Goal: Transaction & Acquisition: Purchase product/service

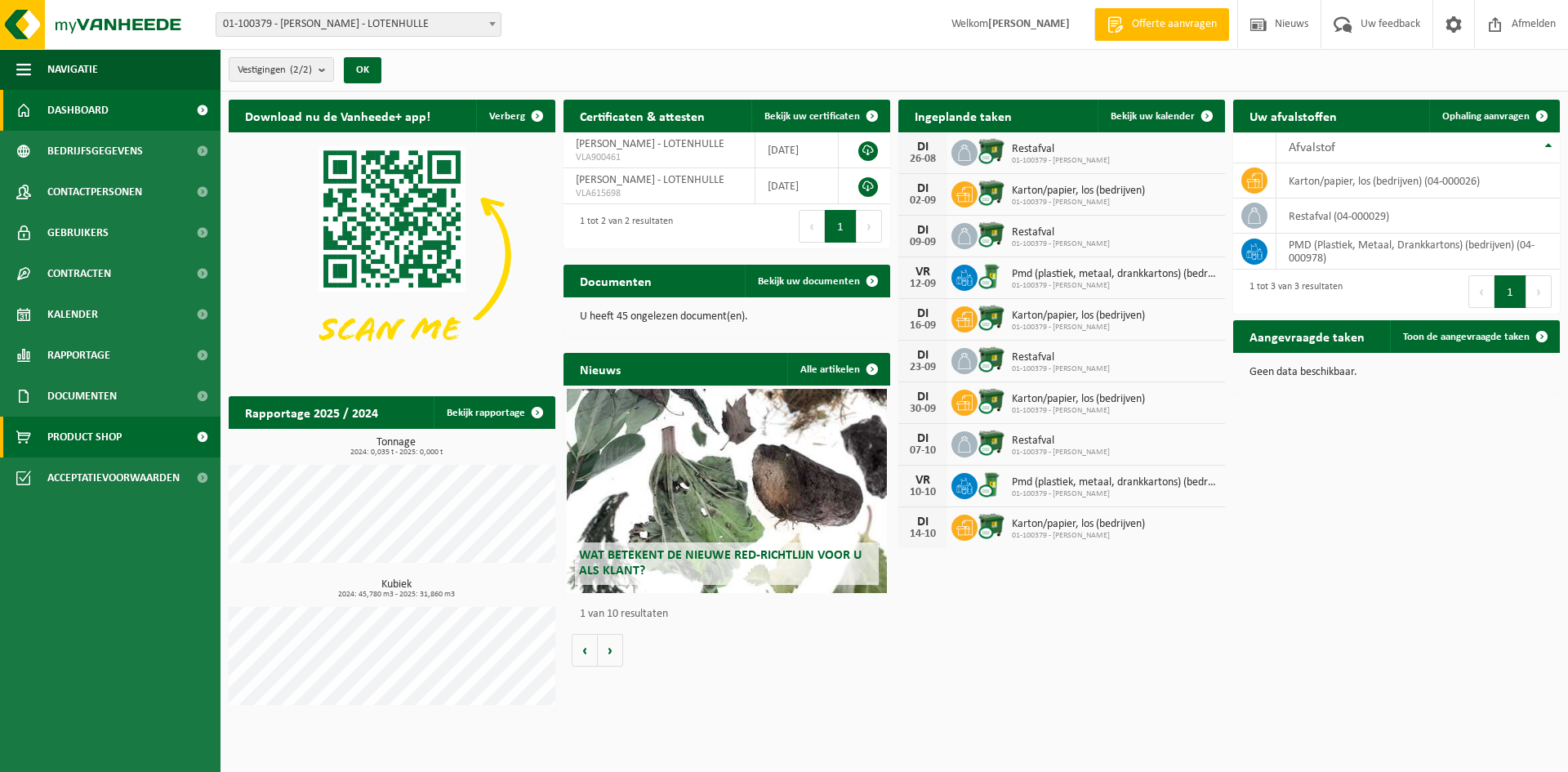
click at [102, 427] on span "Product Shop" at bounding box center [85, 437] width 74 height 41
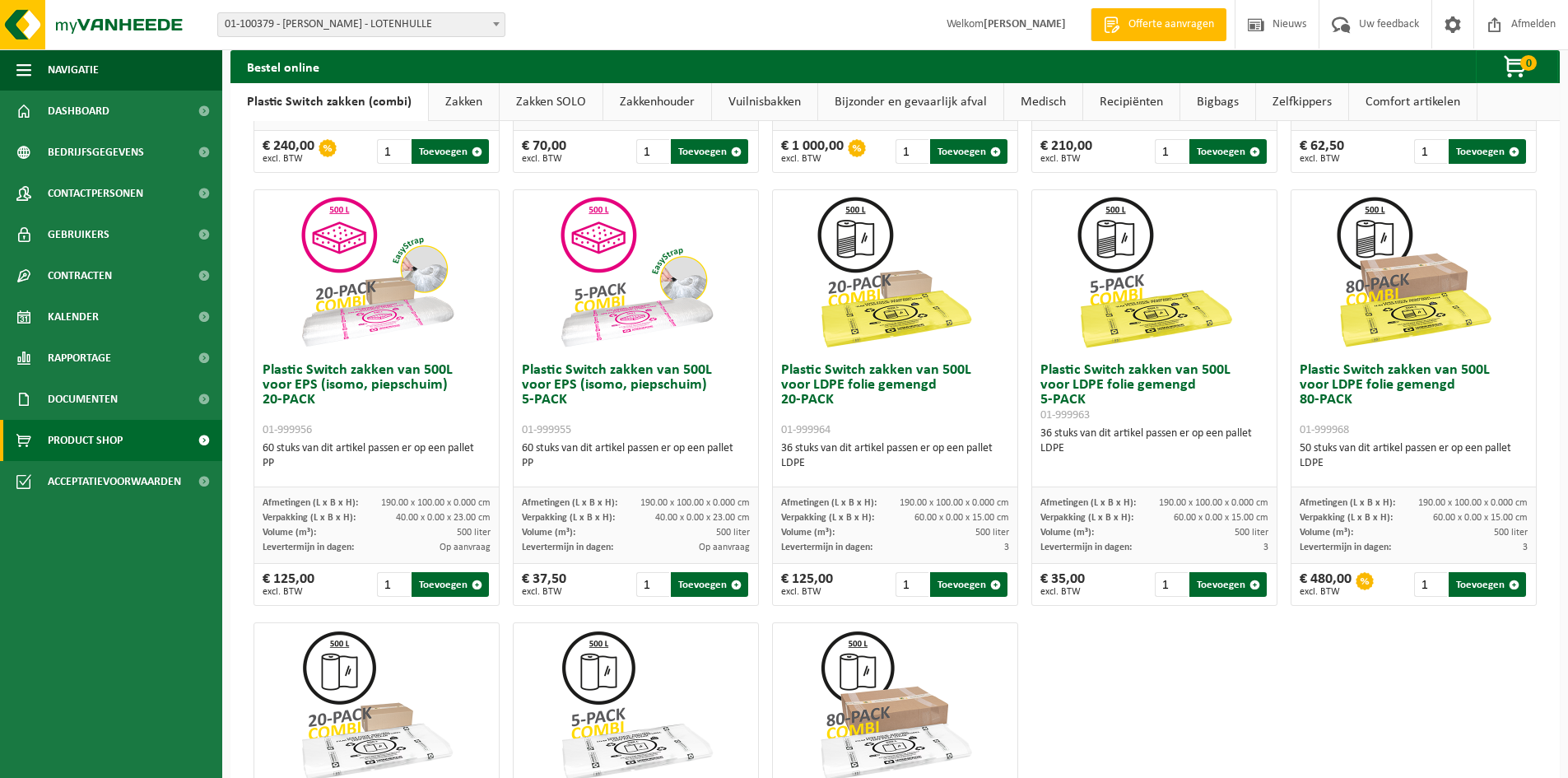
scroll to position [494, 0]
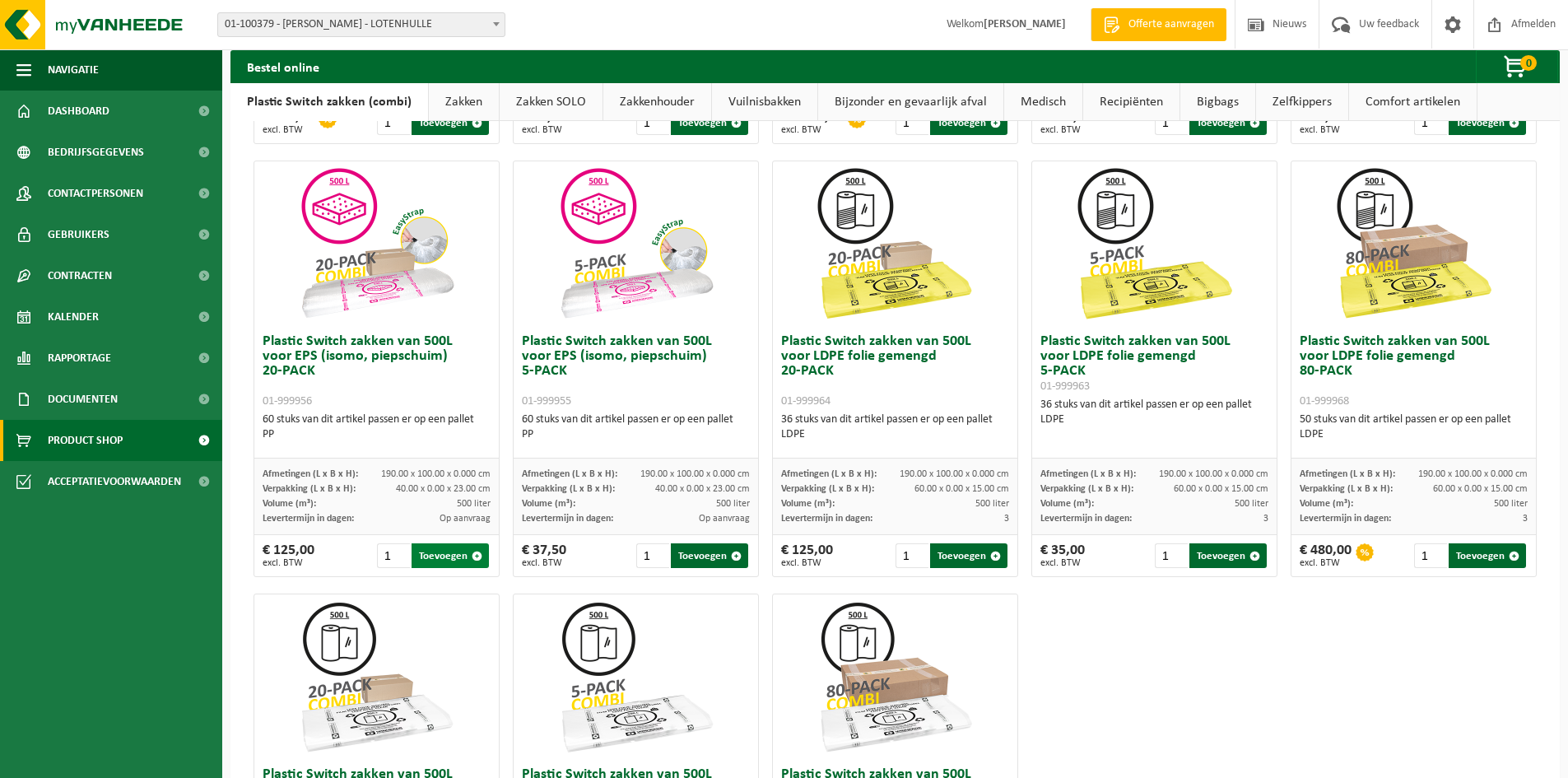
click at [473, 554] on span "button" at bounding box center [477, 556] width 11 height 11
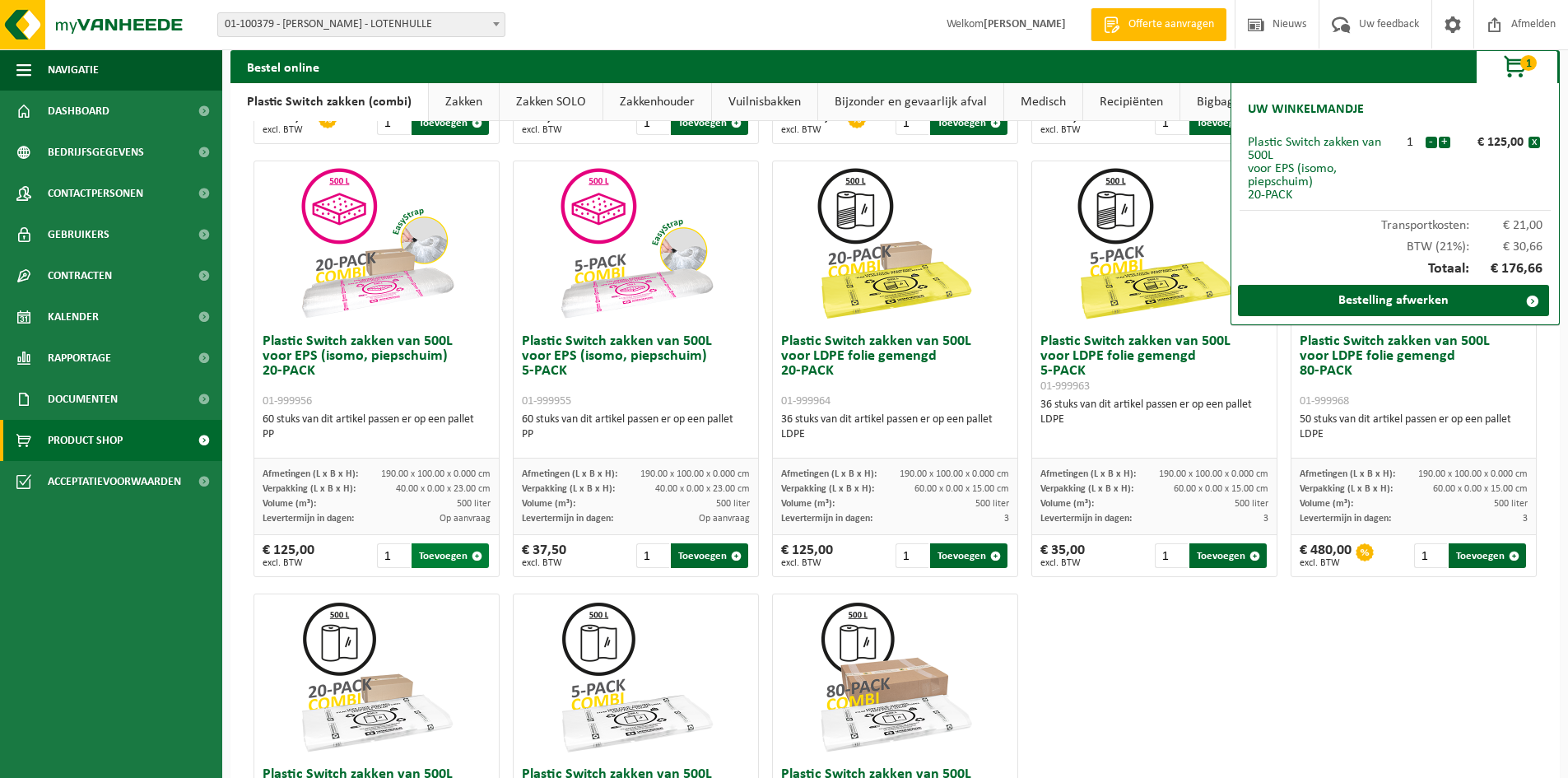
click at [457, 557] on button "Toevoegen" at bounding box center [450, 555] width 78 height 25
click at [476, 557] on span "button" at bounding box center [477, 556] width 11 height 11
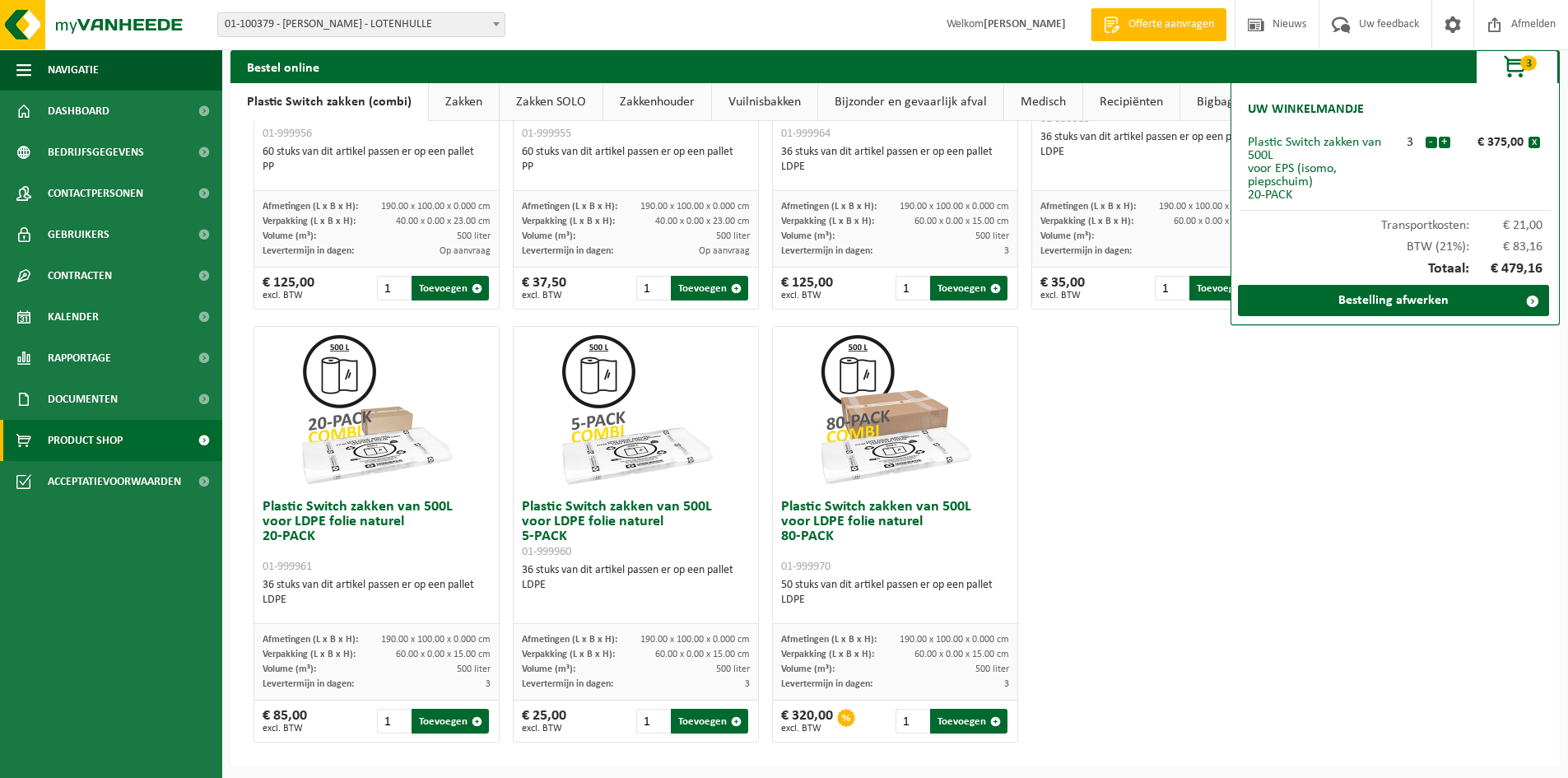
scroll to position [767, 0]
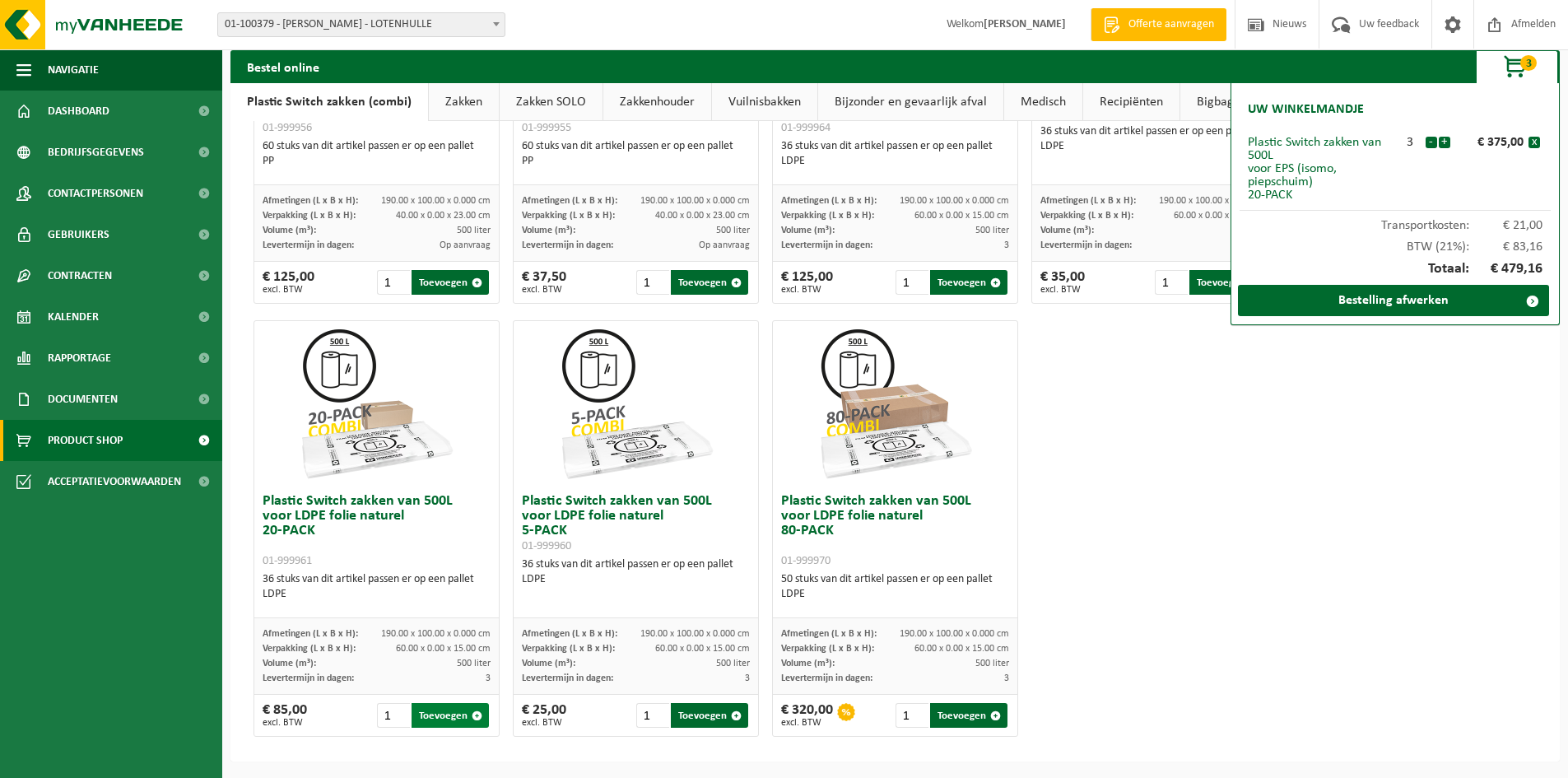
click at [434, 714] on button "Toevoegen" at bounding box center [450, 715] width 78 height 25
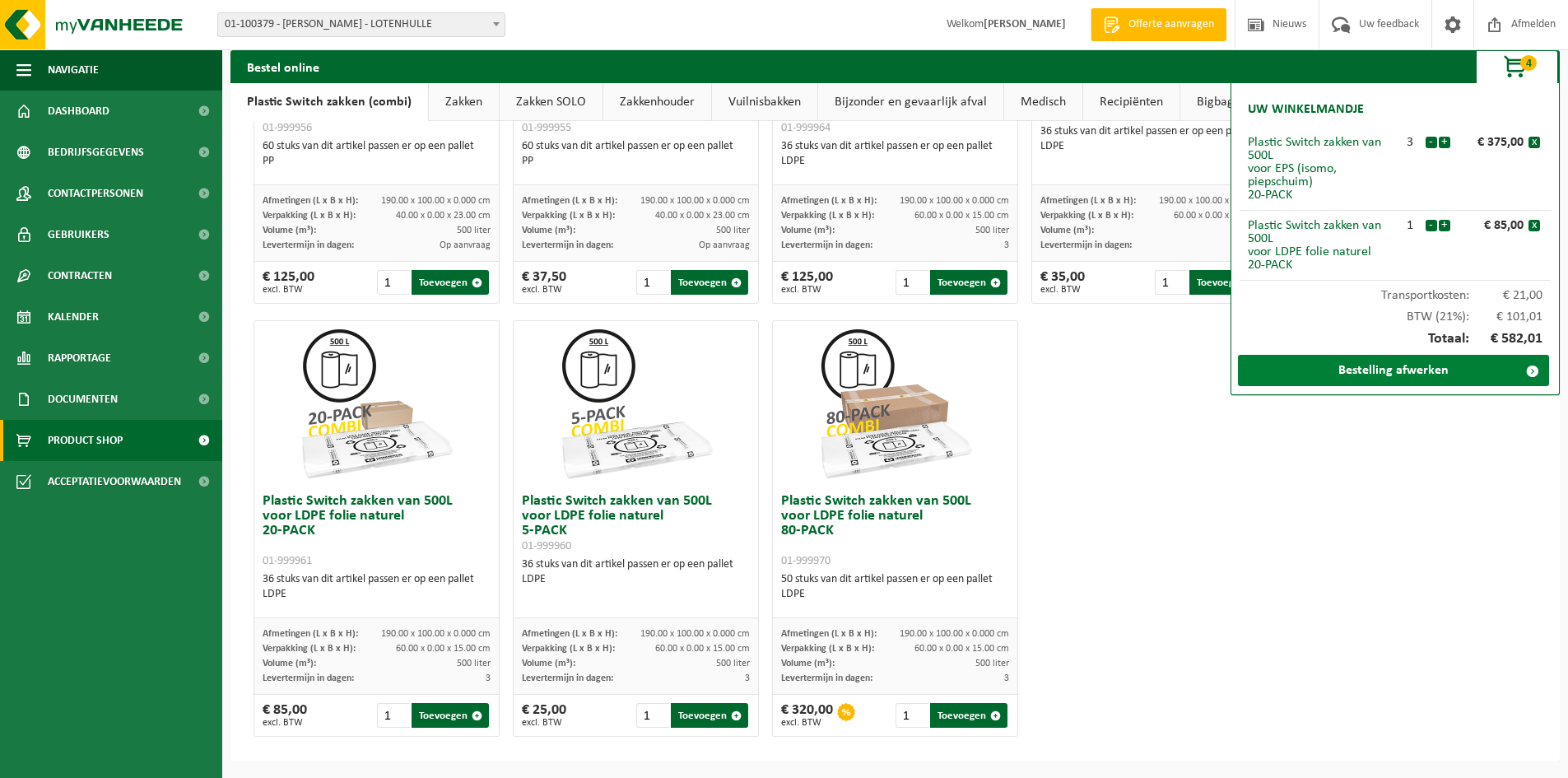
click at [1357, 367] on link "Bestelling afwerken" at bounding box center [1393, 370] width 311 height 32
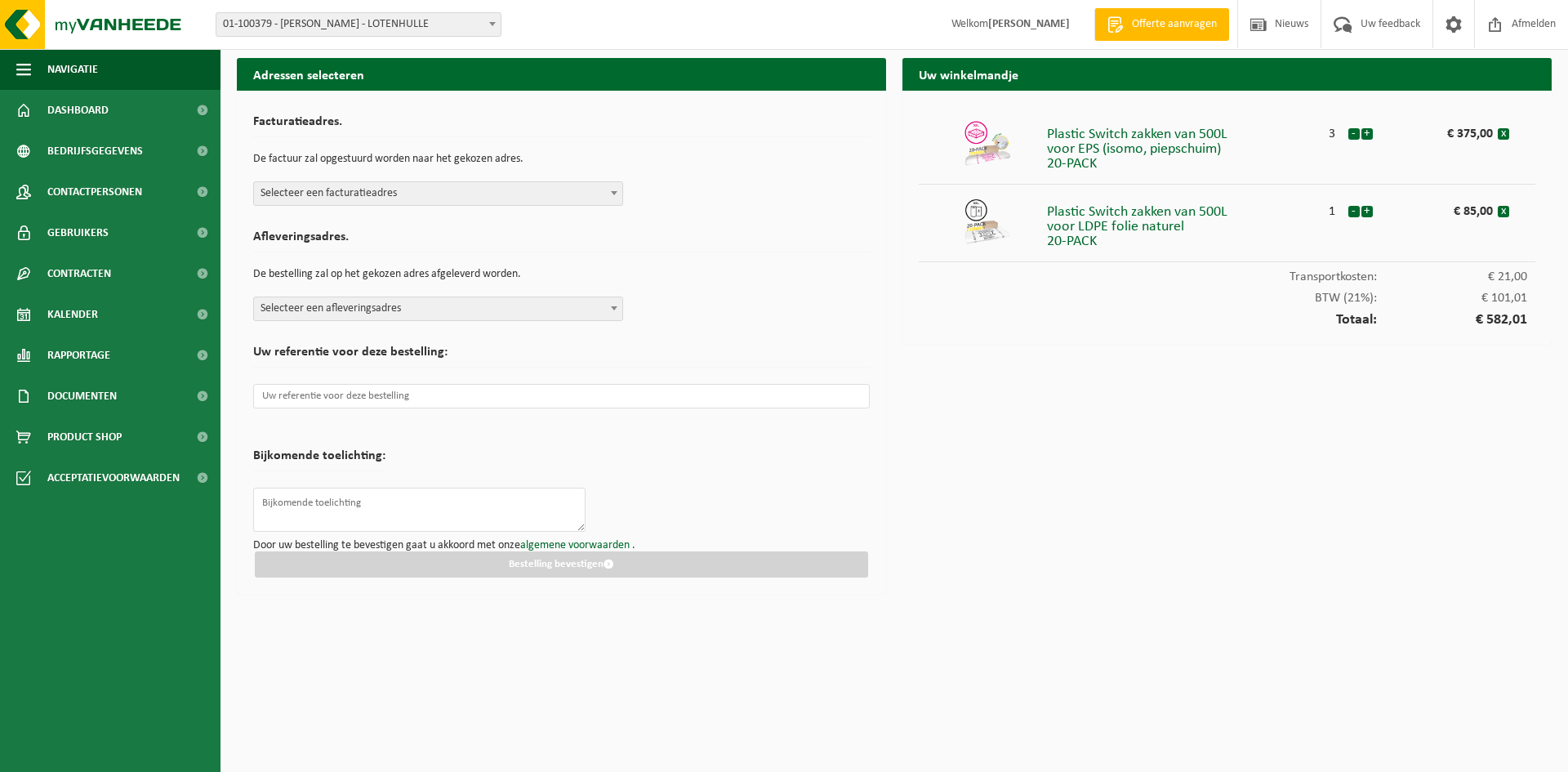
click at [618, 189] on span at bounding box center [613, 192] width 16 height 21
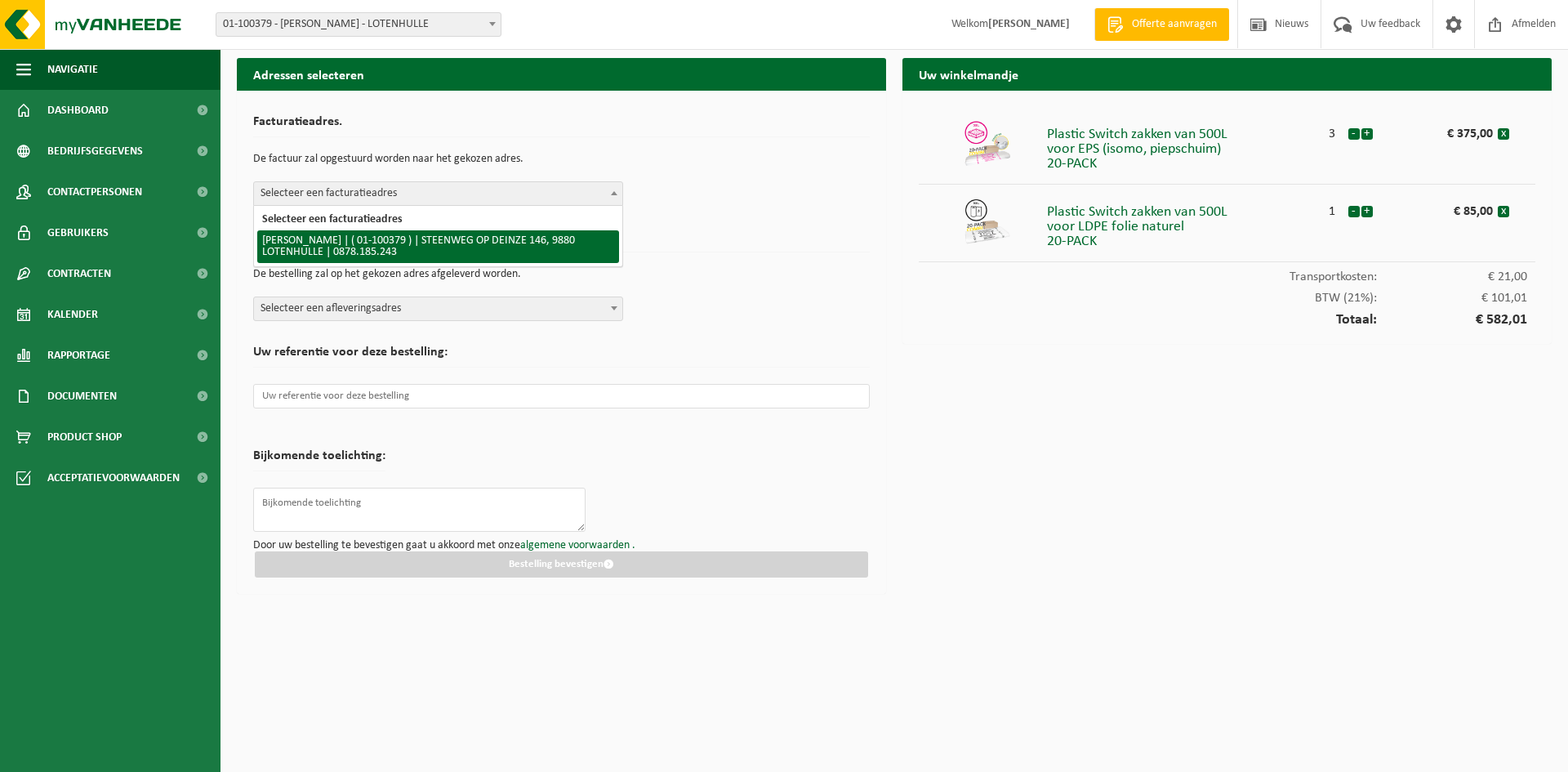
select select "35267"
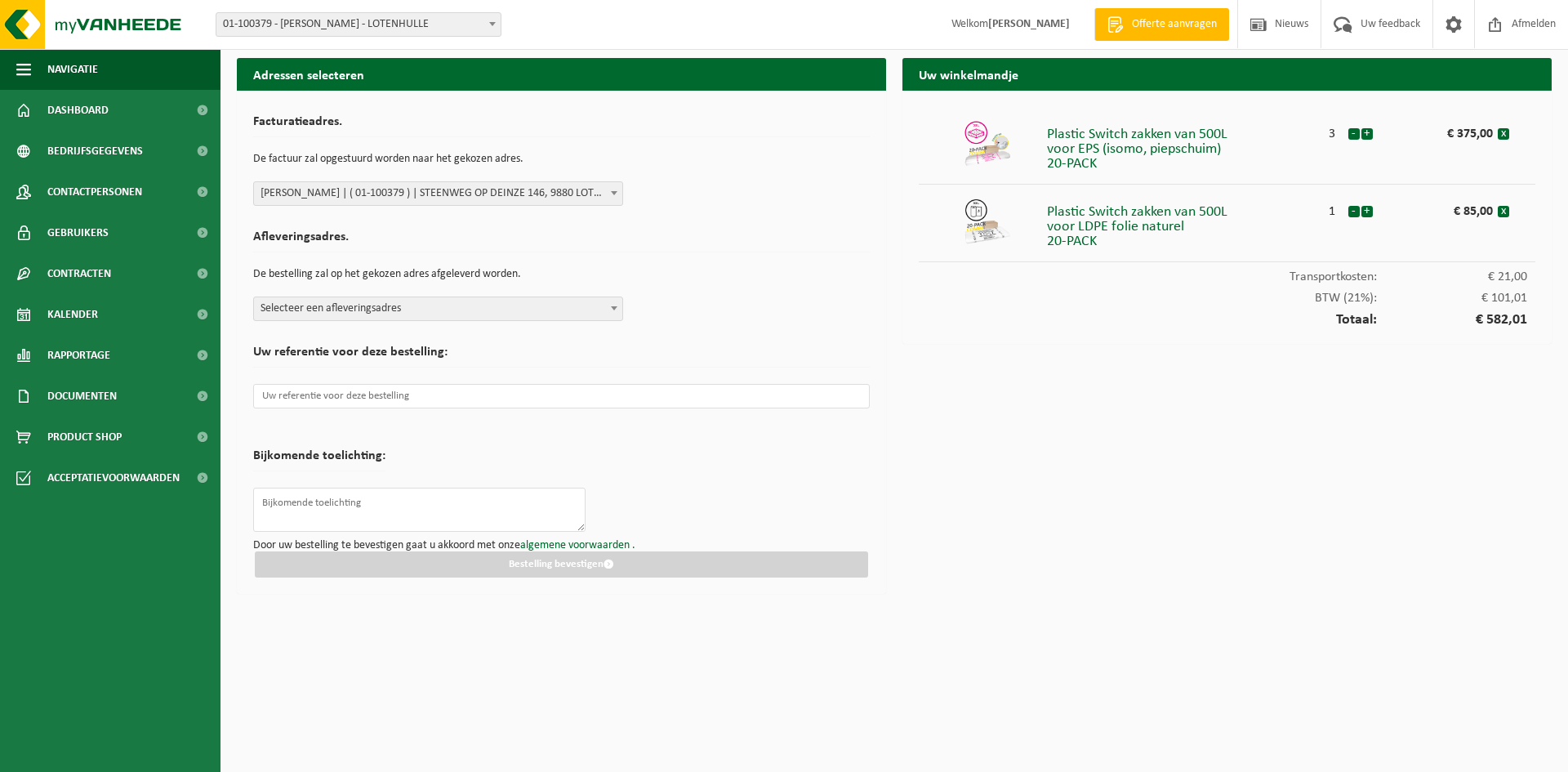
click at [589, 304] on span "Selecteer een afleveringsadres" at bounding box center [437, 308] width 368 height 23
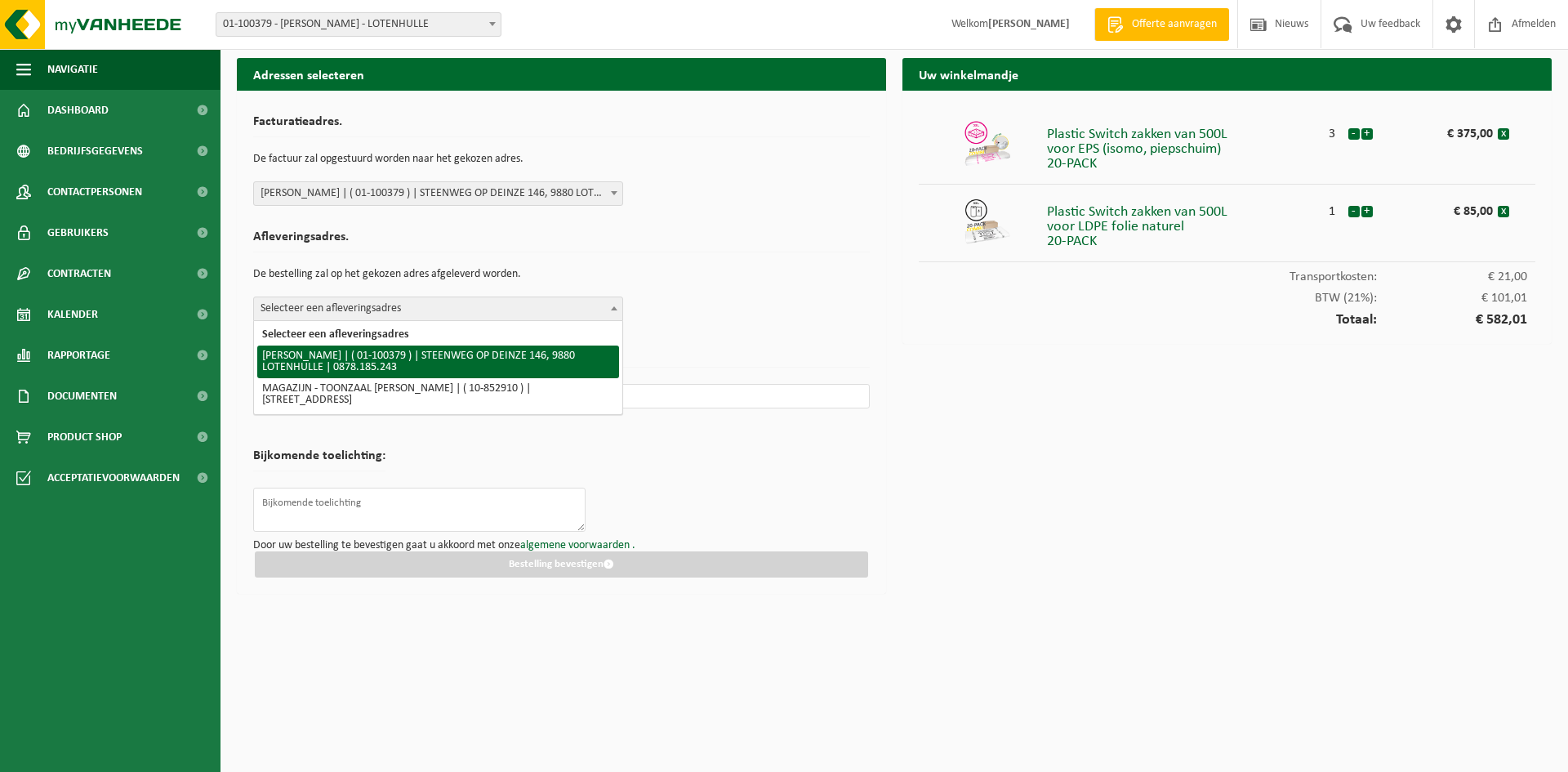
select select "35267"
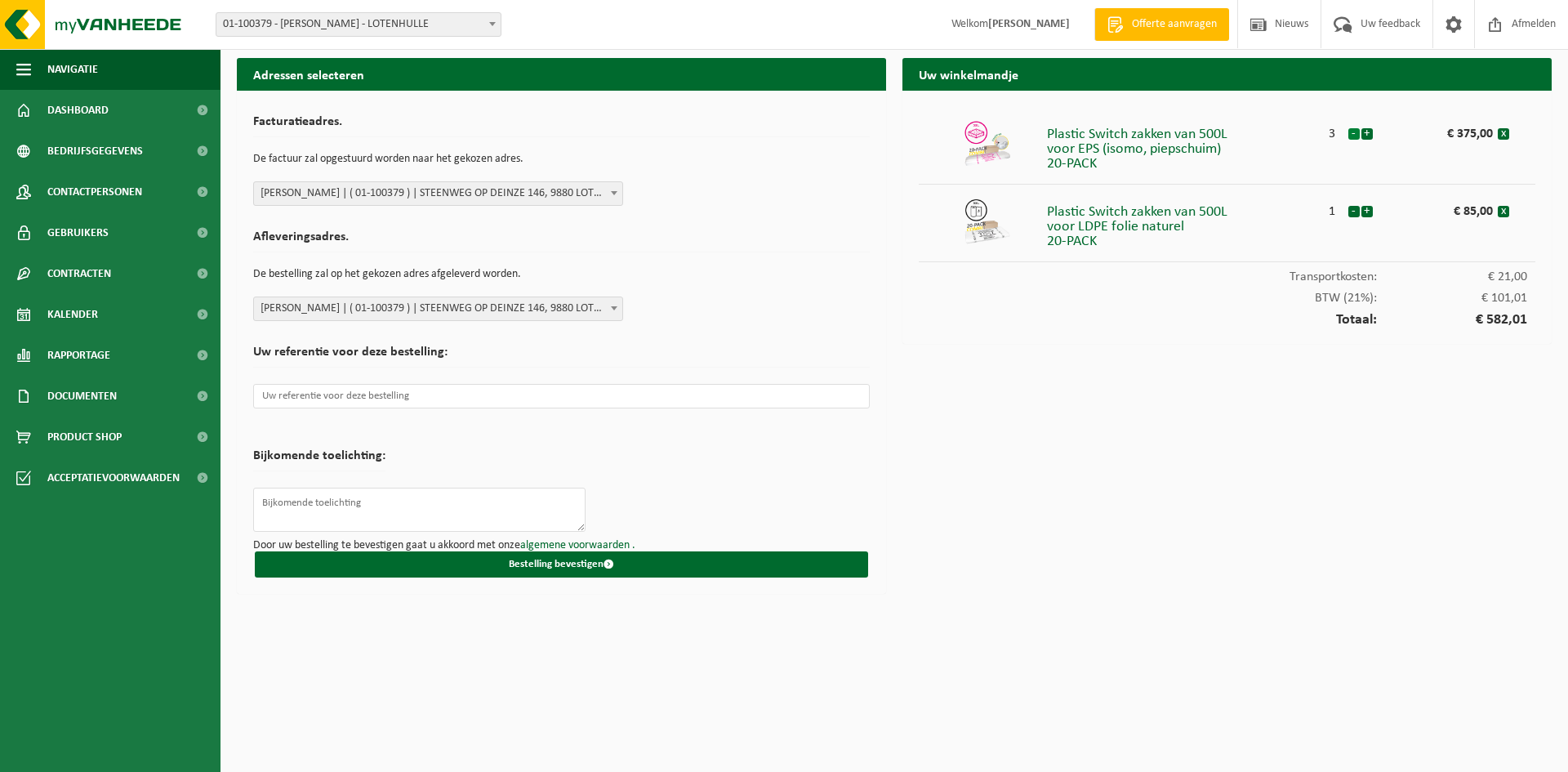
click at [1351, 134] on button "-" at bounding box center [1354, 135] width 12 height 12
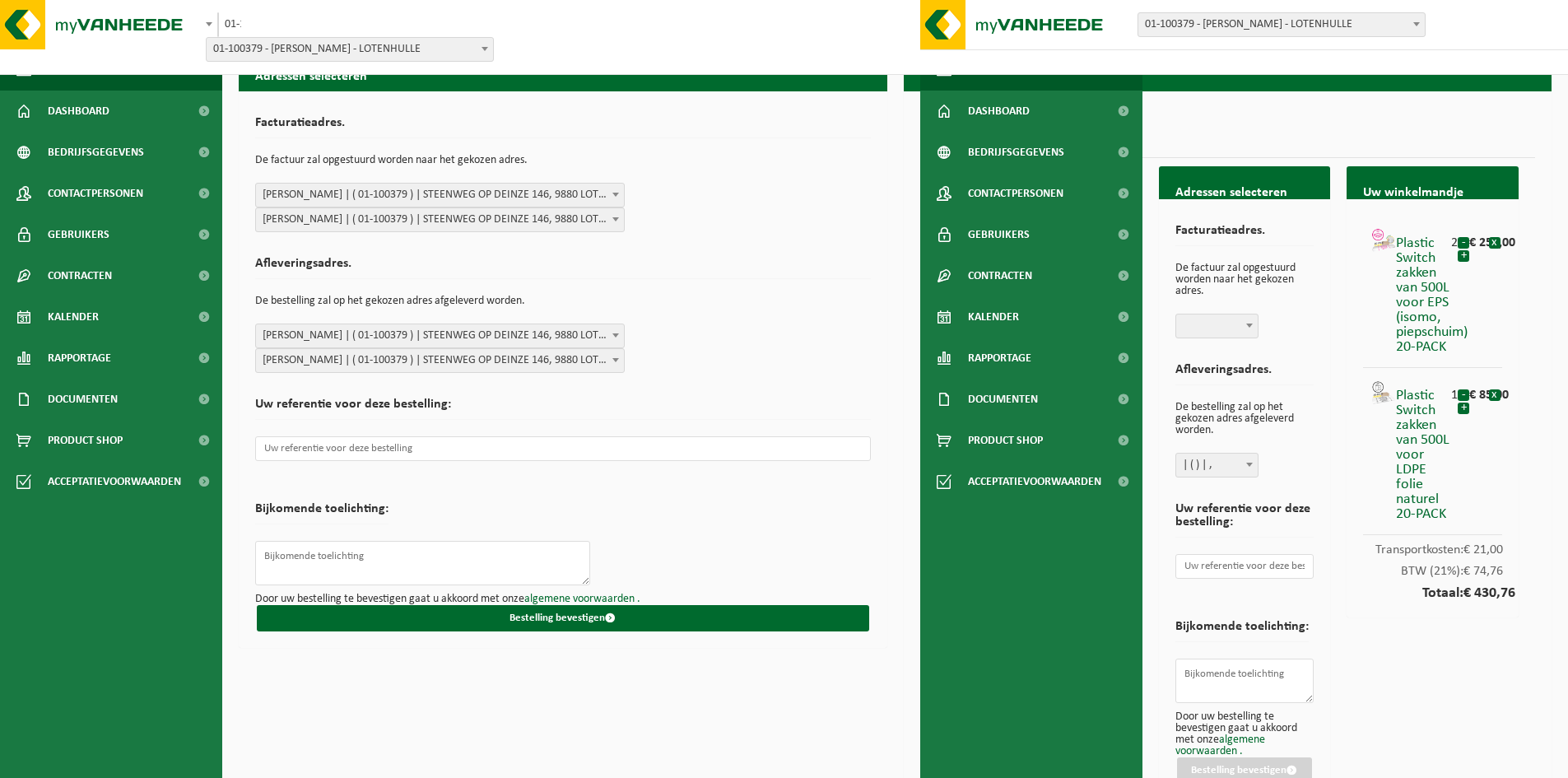
scroll to position [61, 0]
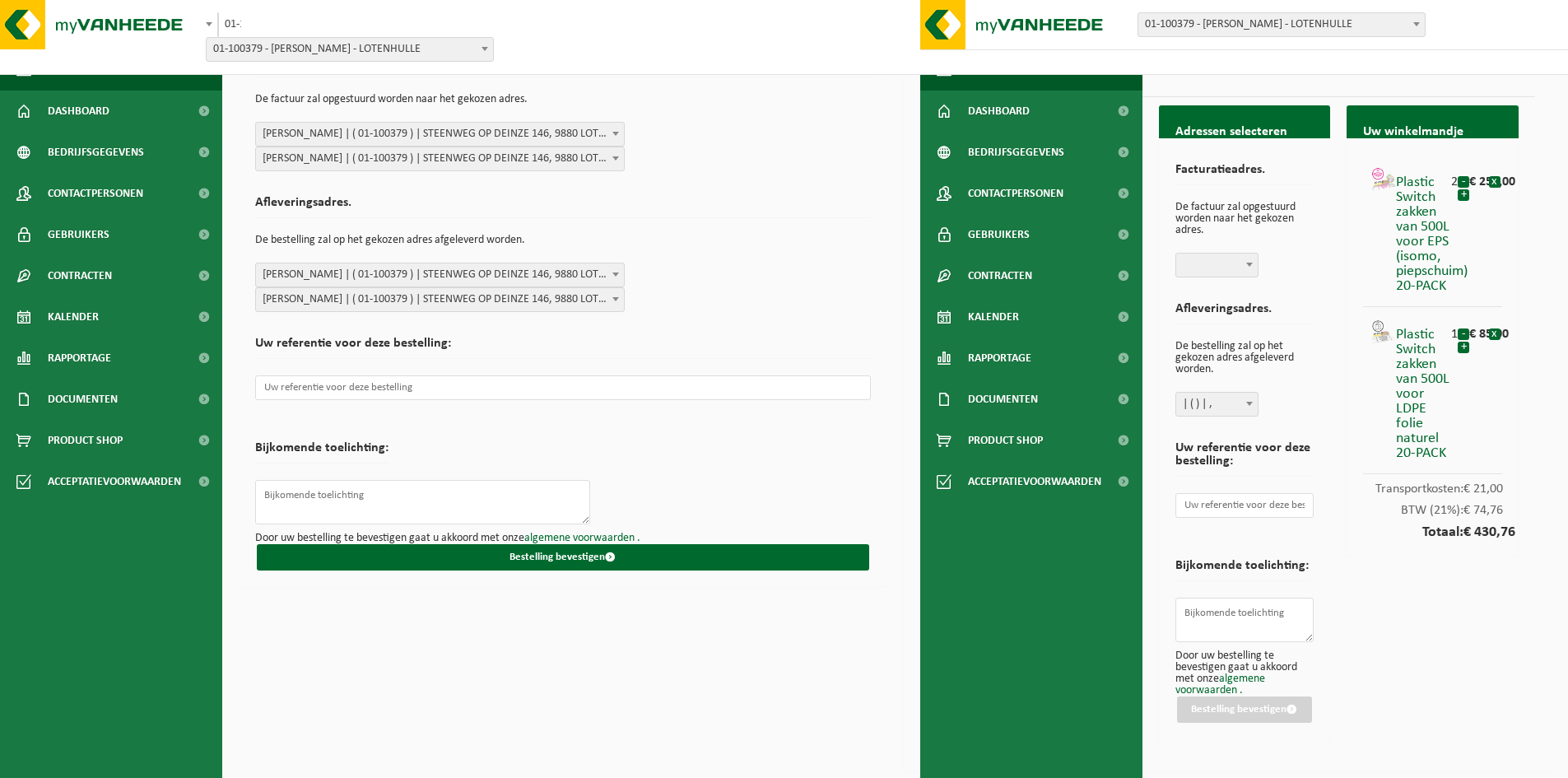
click at [1349, 270] on div "Plastic Switch zakken van 500L voor EPS (isomo, piepschuim) 20-PACK 2 - + € 250…" at bounding box center [1433, 347] width 172 height 418
click at [1250, 265] on b at bounding box center [1250, 264] width 7 height 4
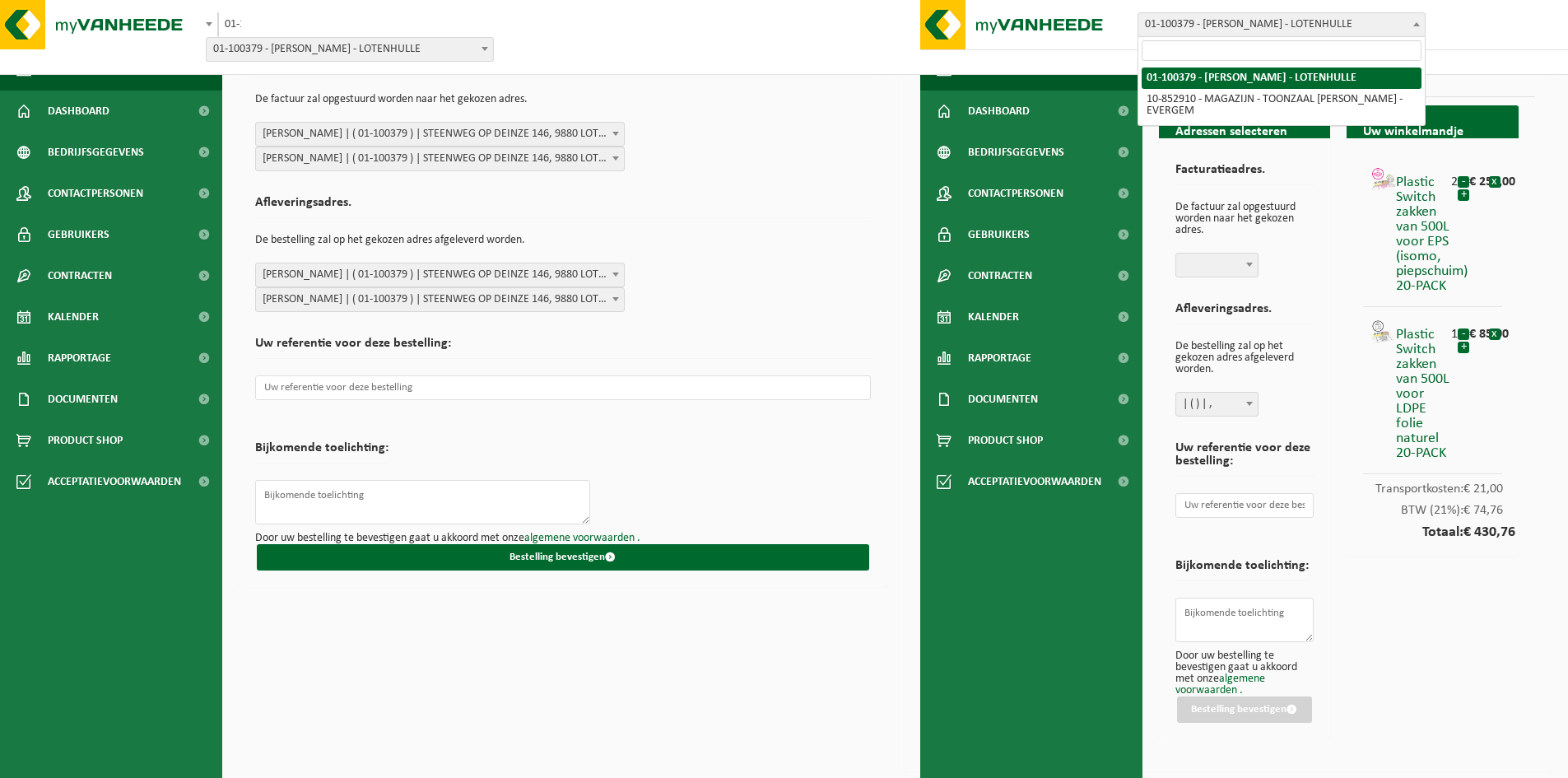
click at [1190, 22] on span "01-100379 - [PERSON_NAME] - LOTENHULLE" at bounding box center [1282, 24] width 287 height 23
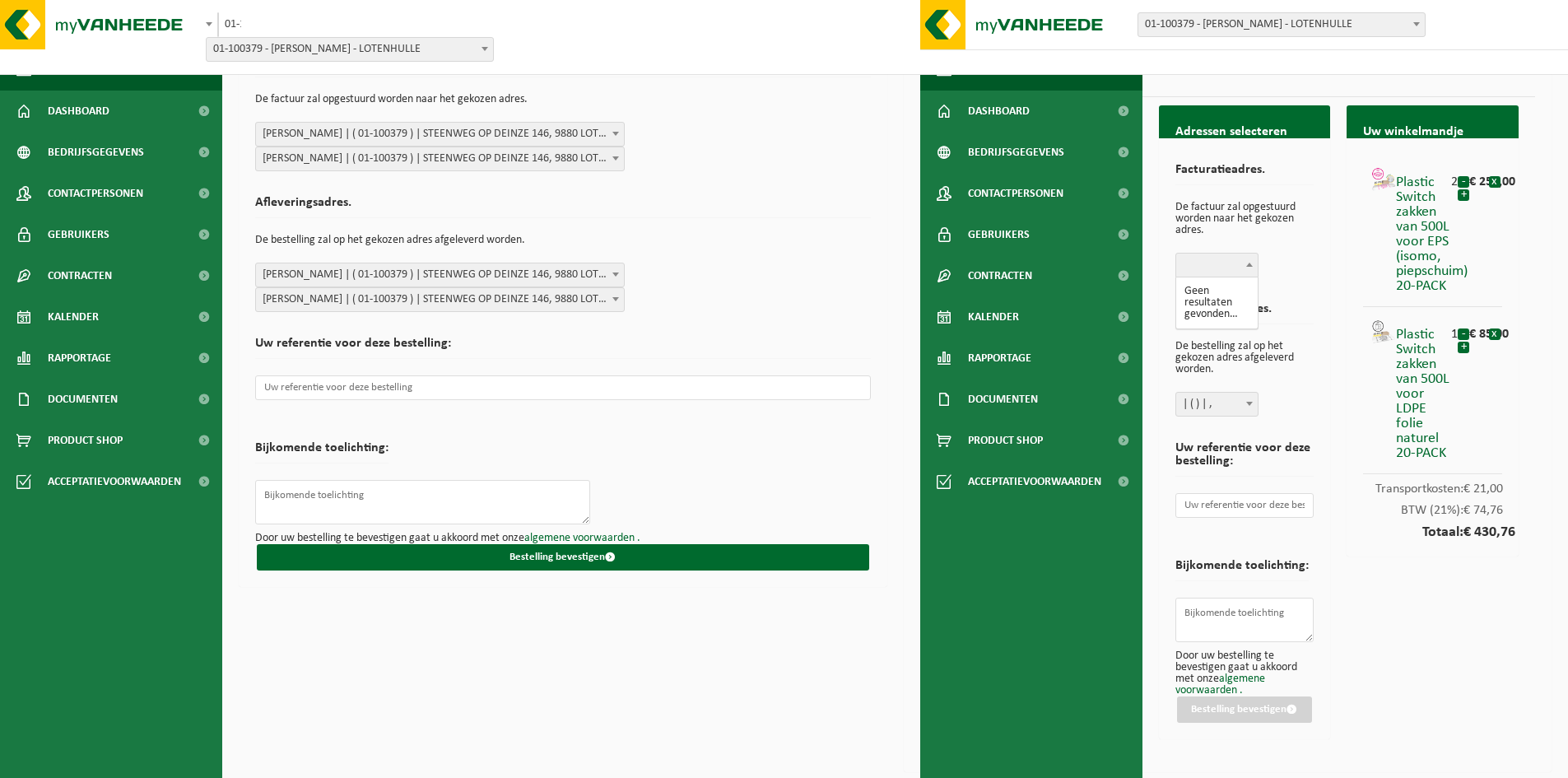
click at [1249, 266] on b at bounding box center [1250, 264] width 7 height 4
click at [1204, 293] on li "Geen resultaten gevonden…" at bounding box center [1217, 303] width 75 height 44
click at [679, 273] on div "Afleveringsadres. De bestelling zal op het gekozen adres afgeleverd worden. Sel…" at bounding box center [563, 250] width 616 height 125
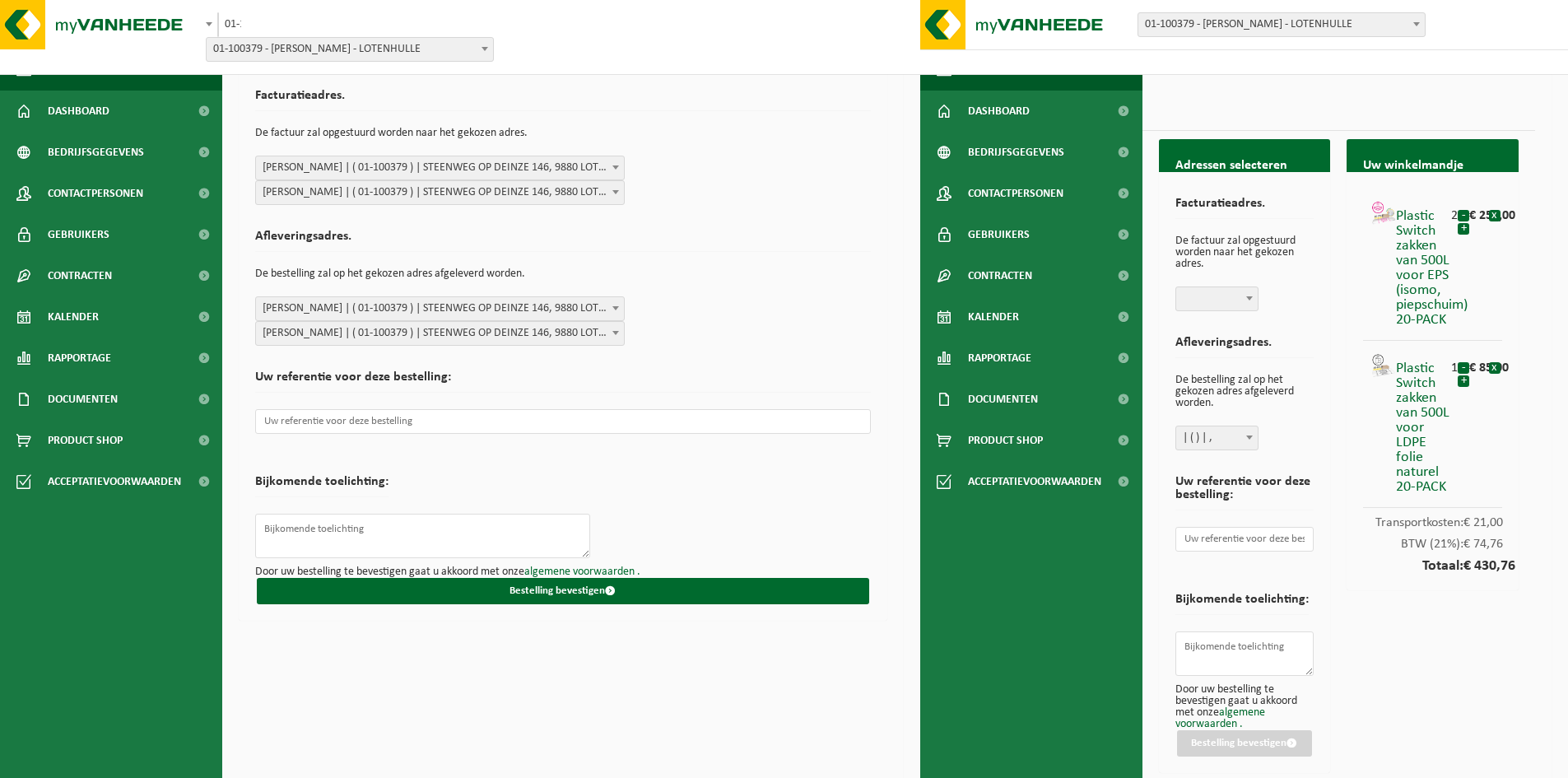
scroll to position [0, 0]
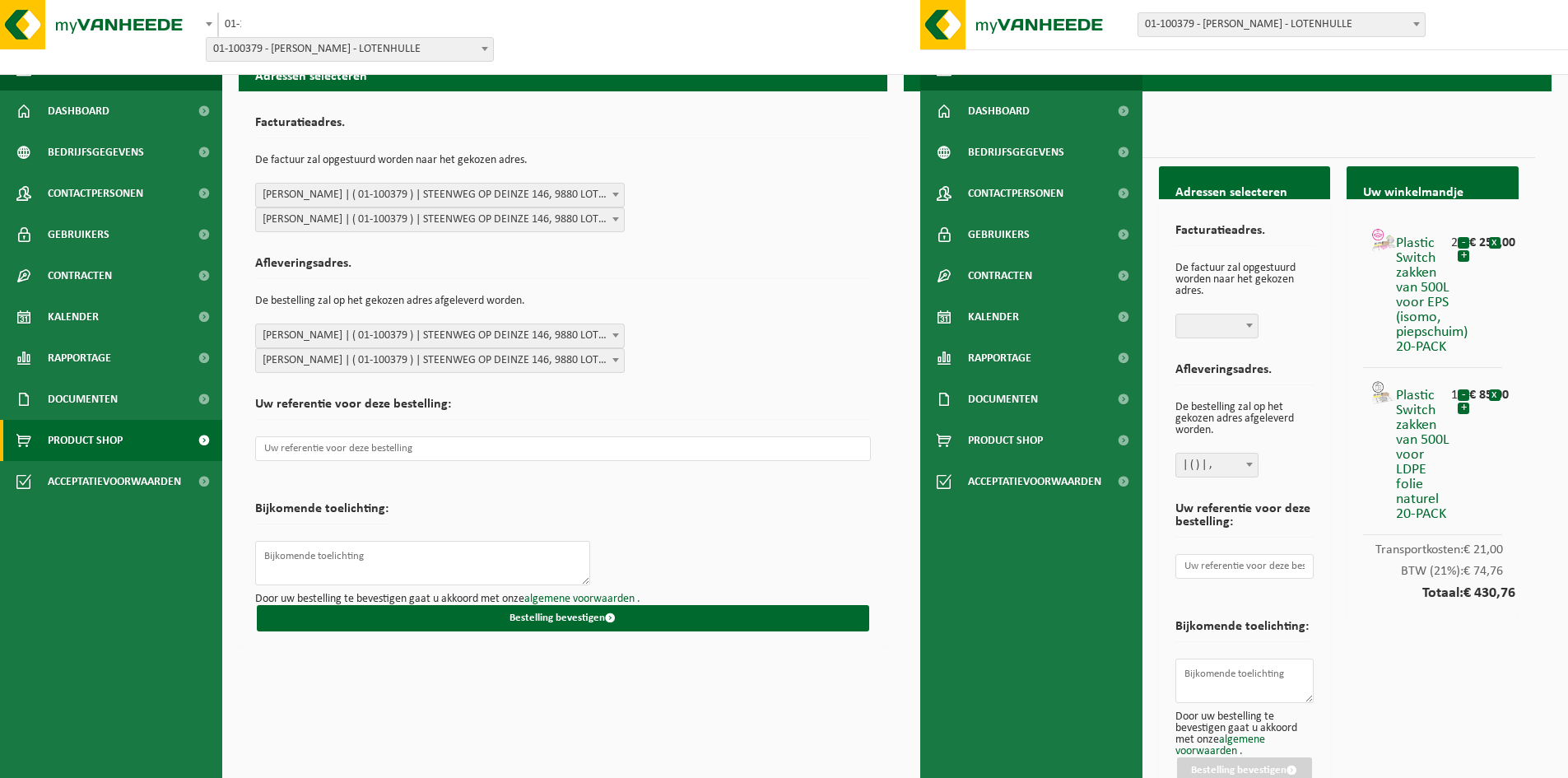
click at [98, 433] on span "Product Shop" at bounding box center [85, 440] width 75 height 41
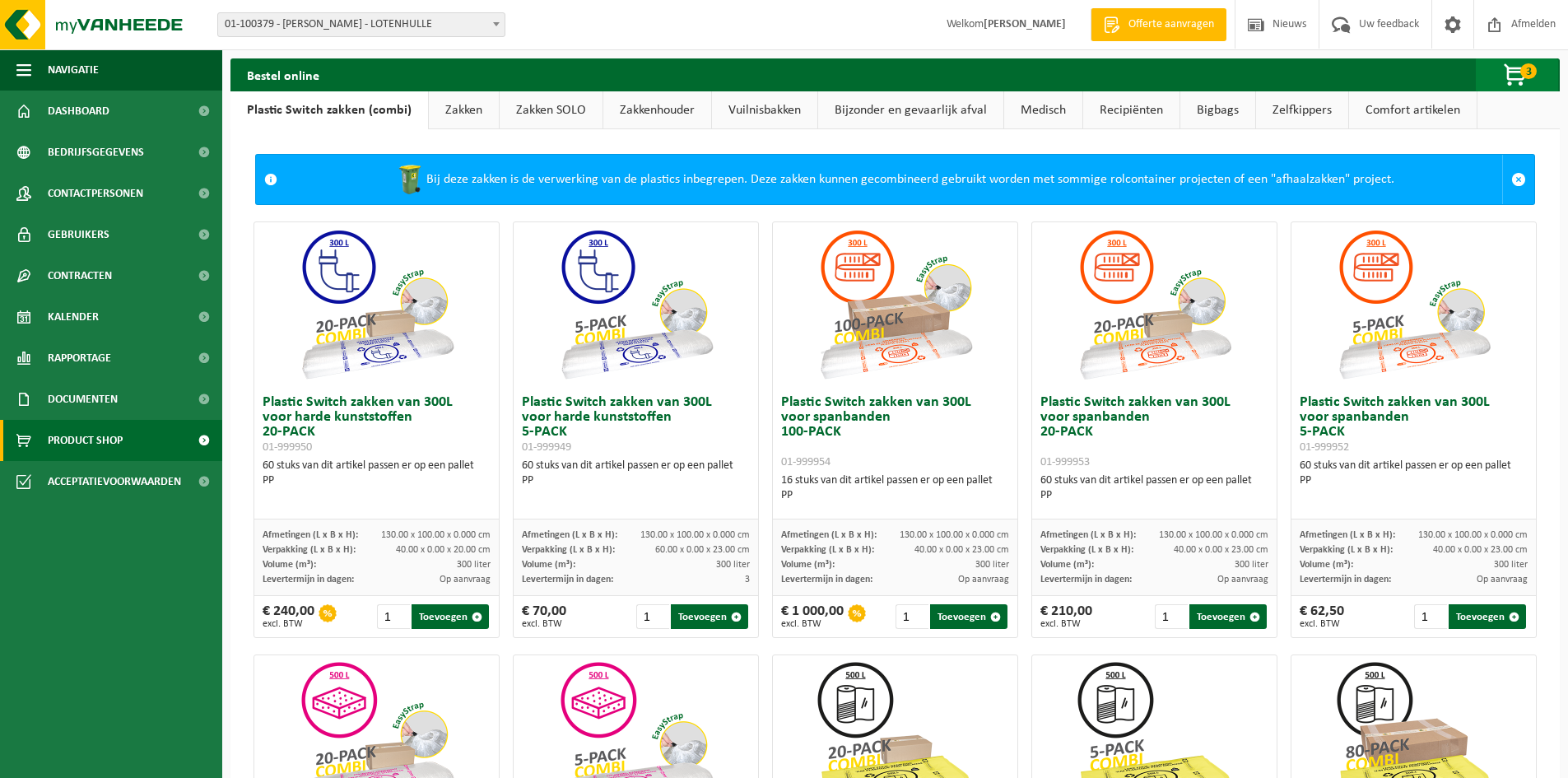
click at [1510, 70] on span "button" at bounding box center [1516, 75] width 83 height 33
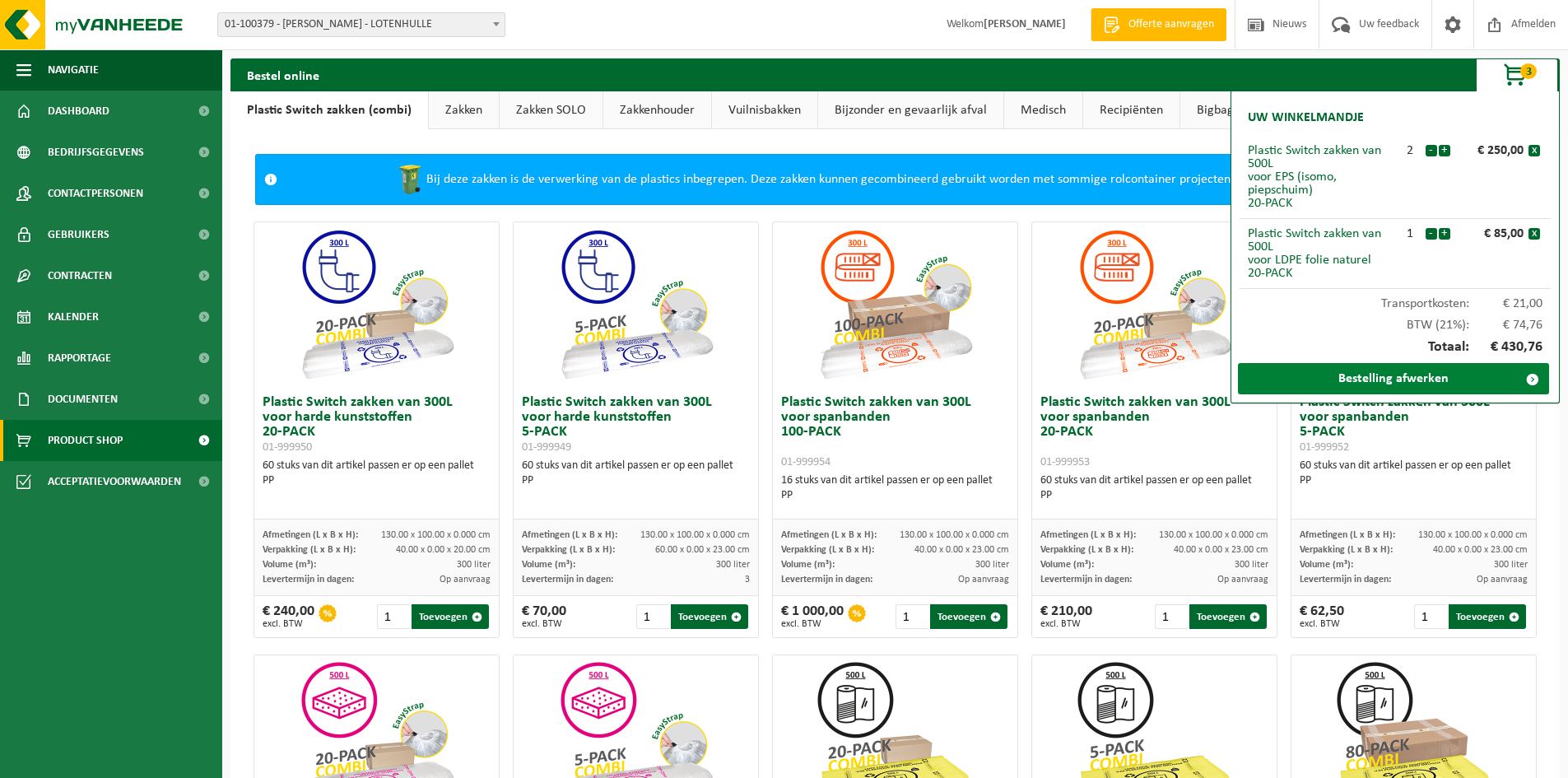
click at [1400, 376] on link "Bestelling afwerken" at bounding box center [1393, 379] width 311 height 32
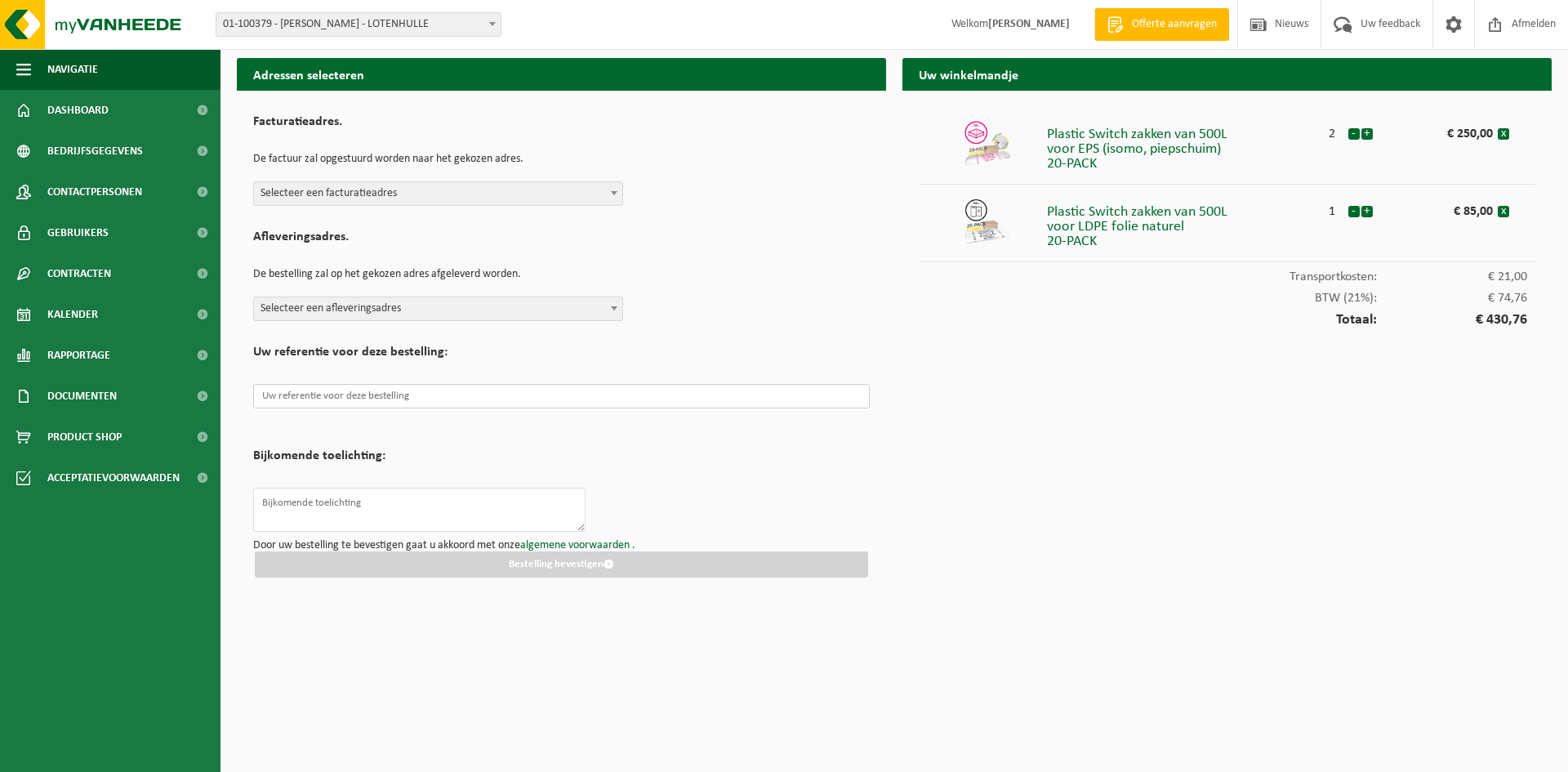
click at [374, 393] on input "text" at bounding box center [561, 396] width 617 height 25
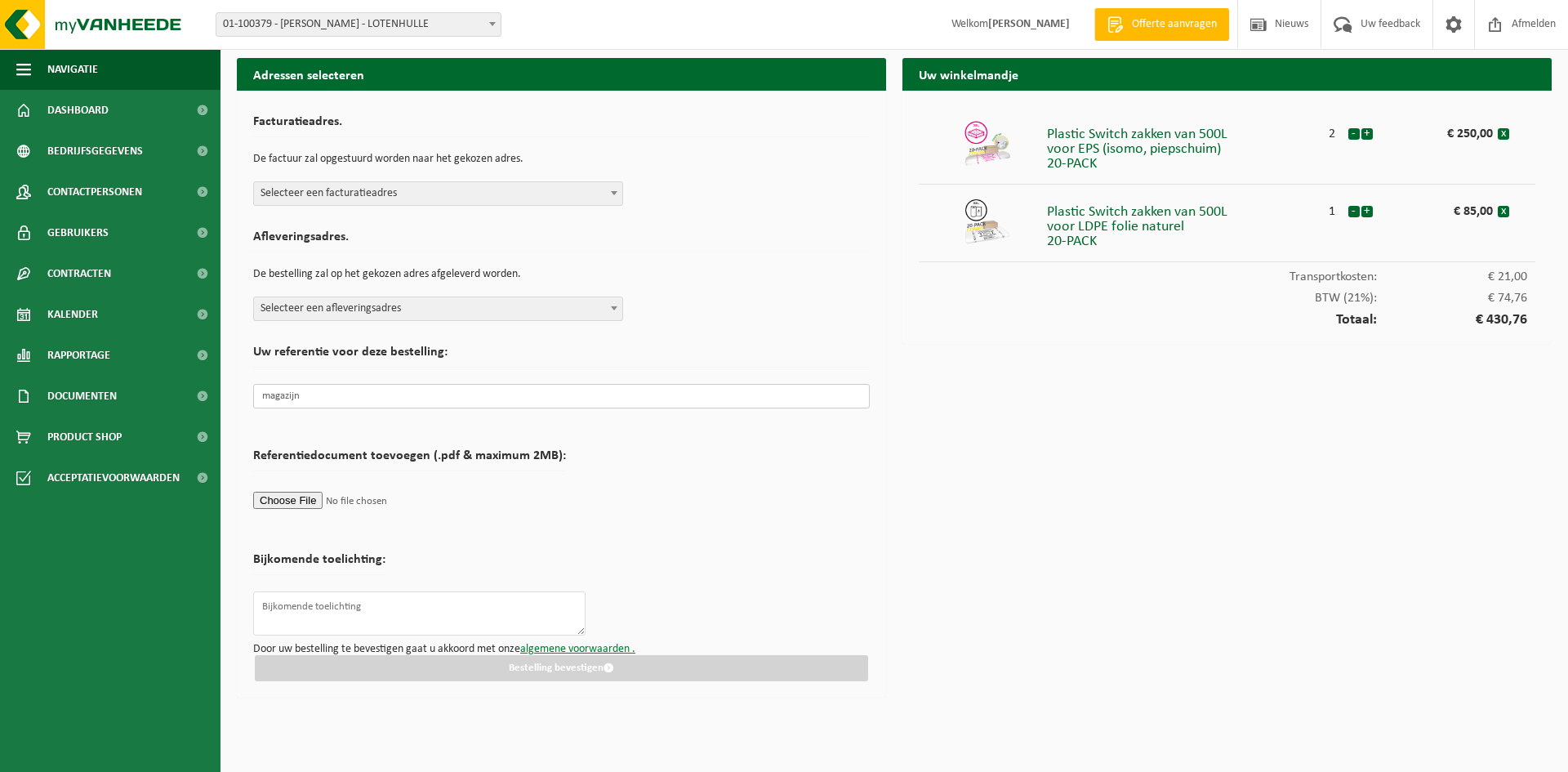
type input "magazijn"
click at [586, 646] on link "algemene voorwaarden ." at bounding box center [578, 648] width 115 height 12
click at [597, 189] on span "Selecteer een facturatieadres" at bounding box center [437, 193] width 368 height 23
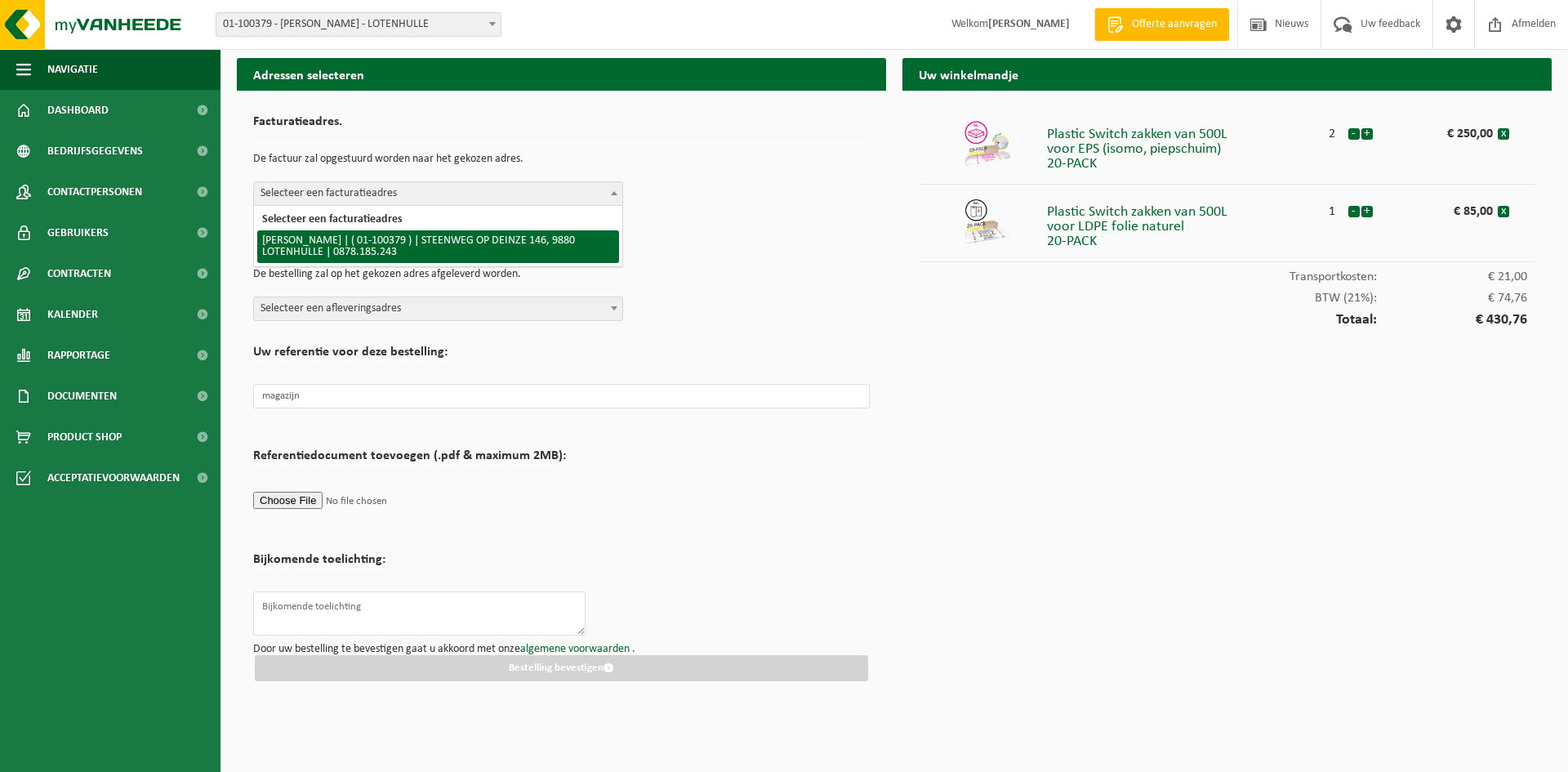
select select "35267"
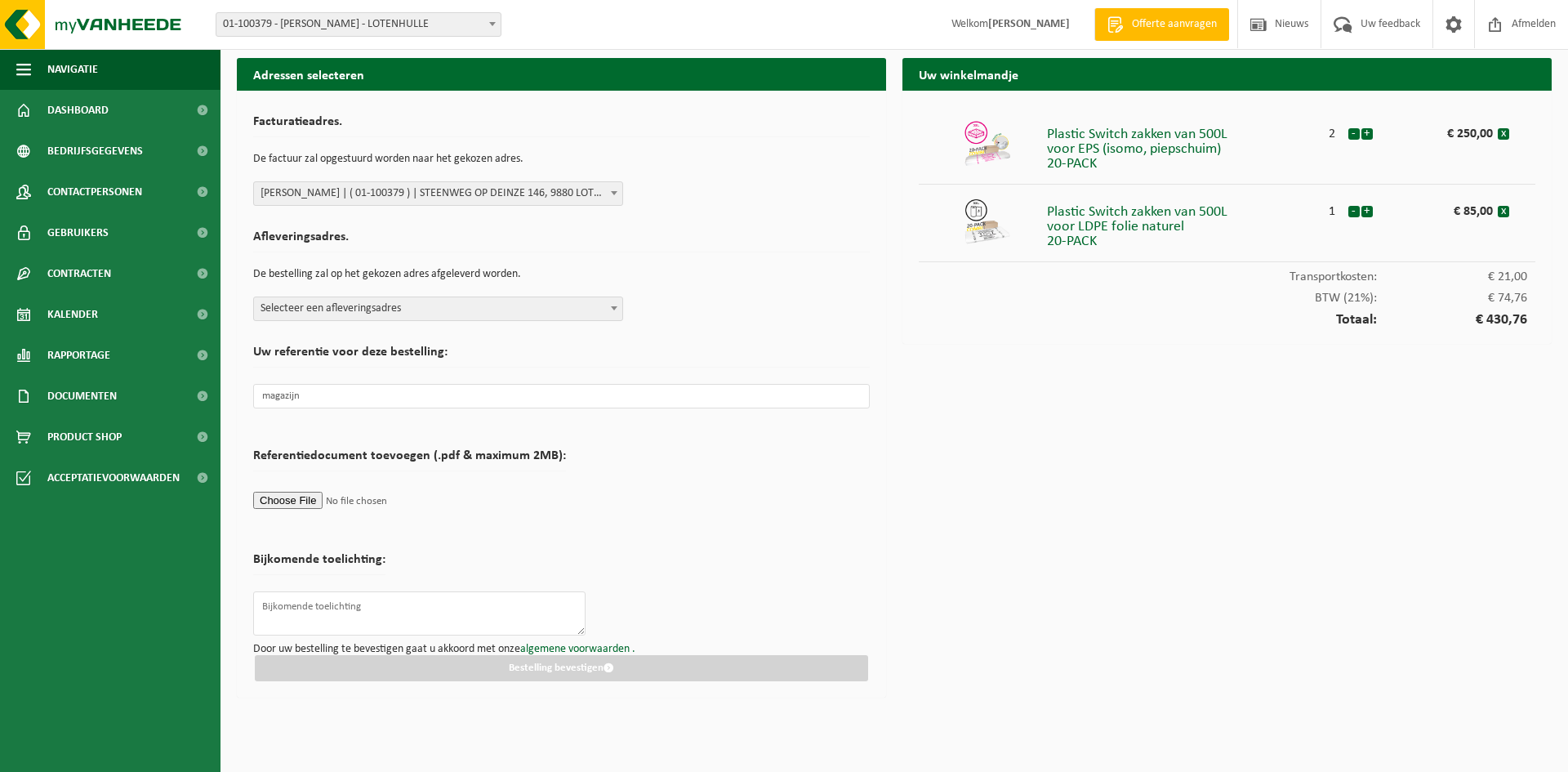
click at [606, 307] on span at bounding box center [613, 307] width 16 height 21
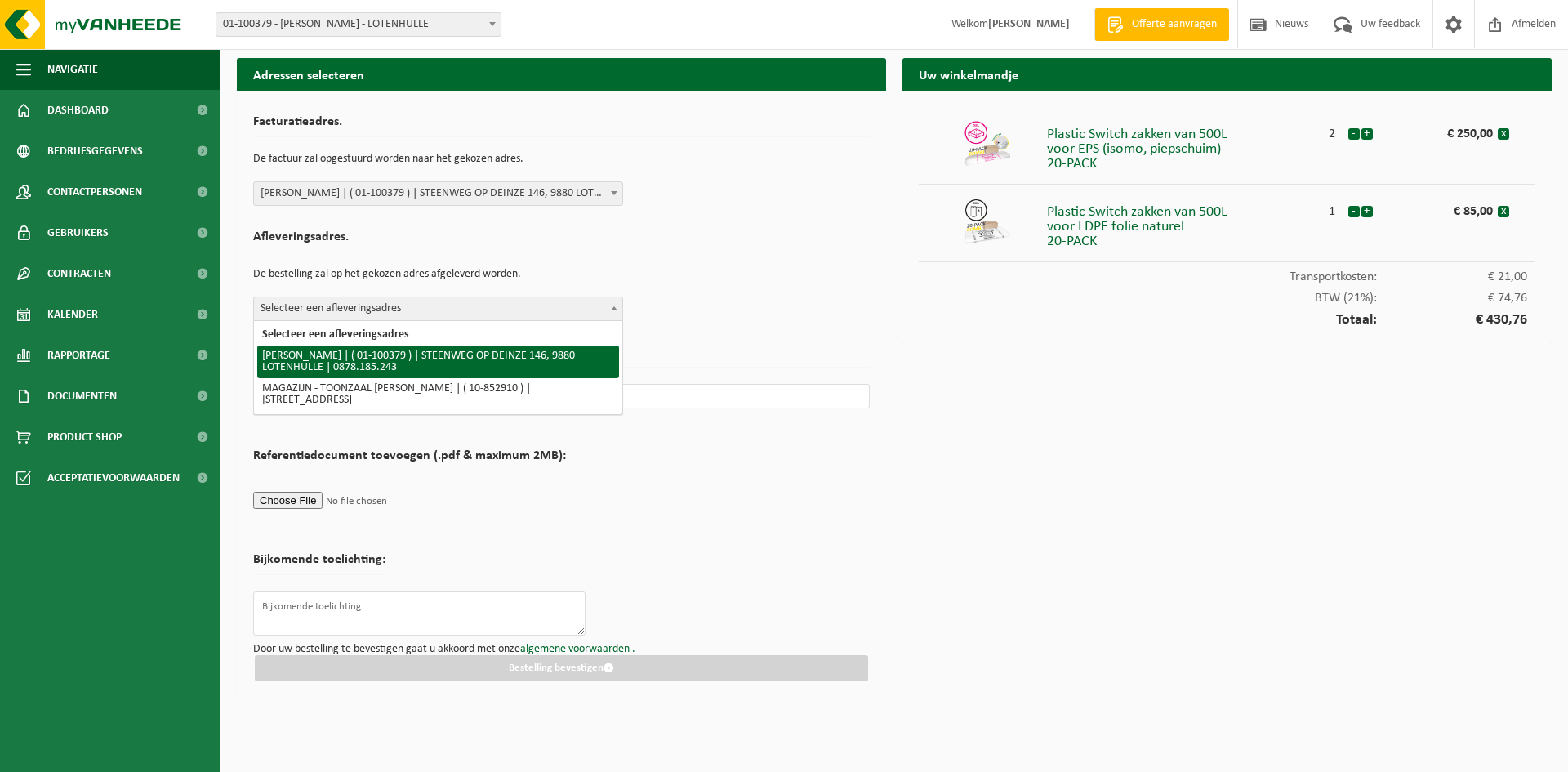
select select "35267"
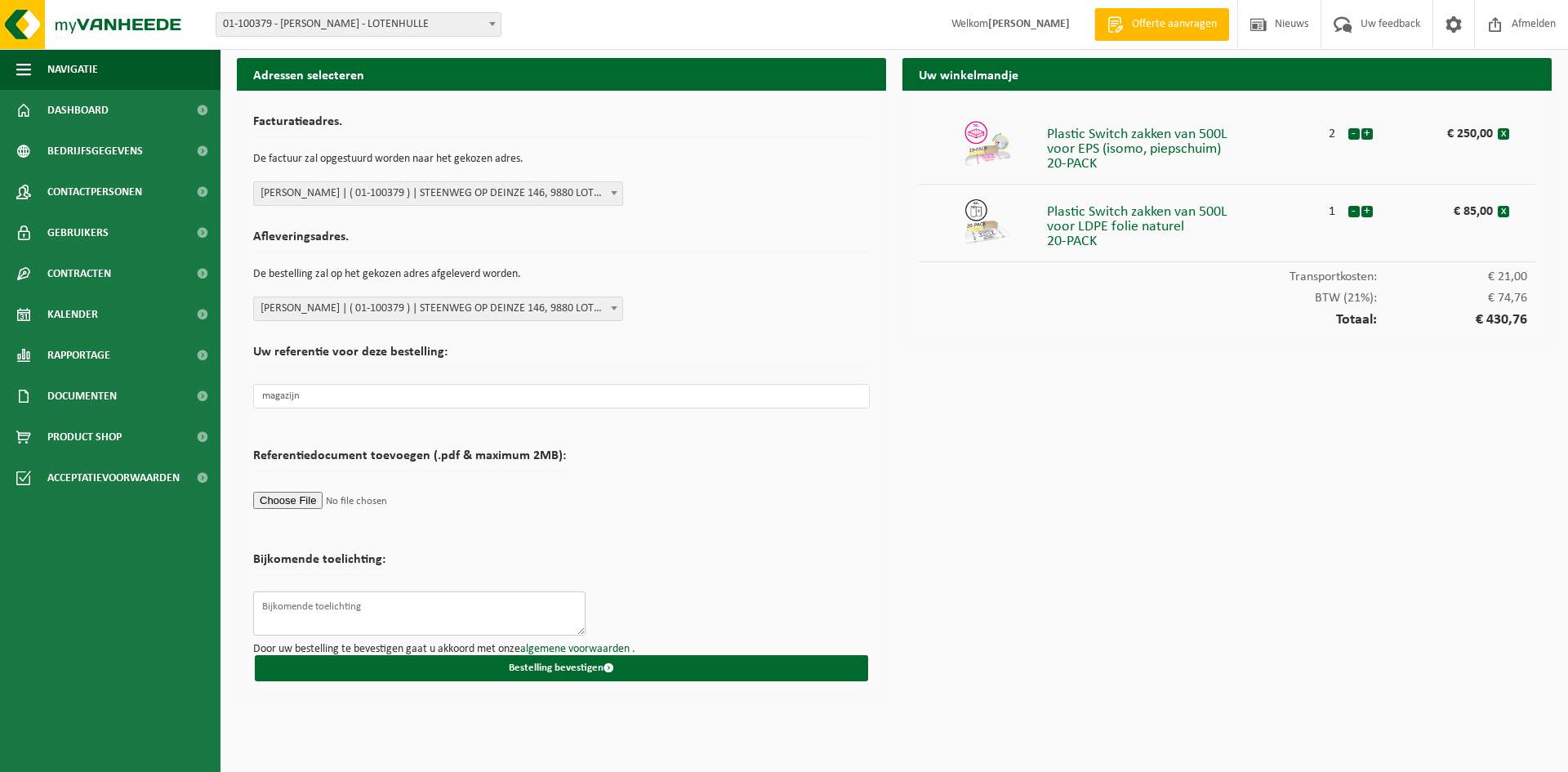
click at [276, 602] on textarea at bounding box center [419, 614] width 333 height 44
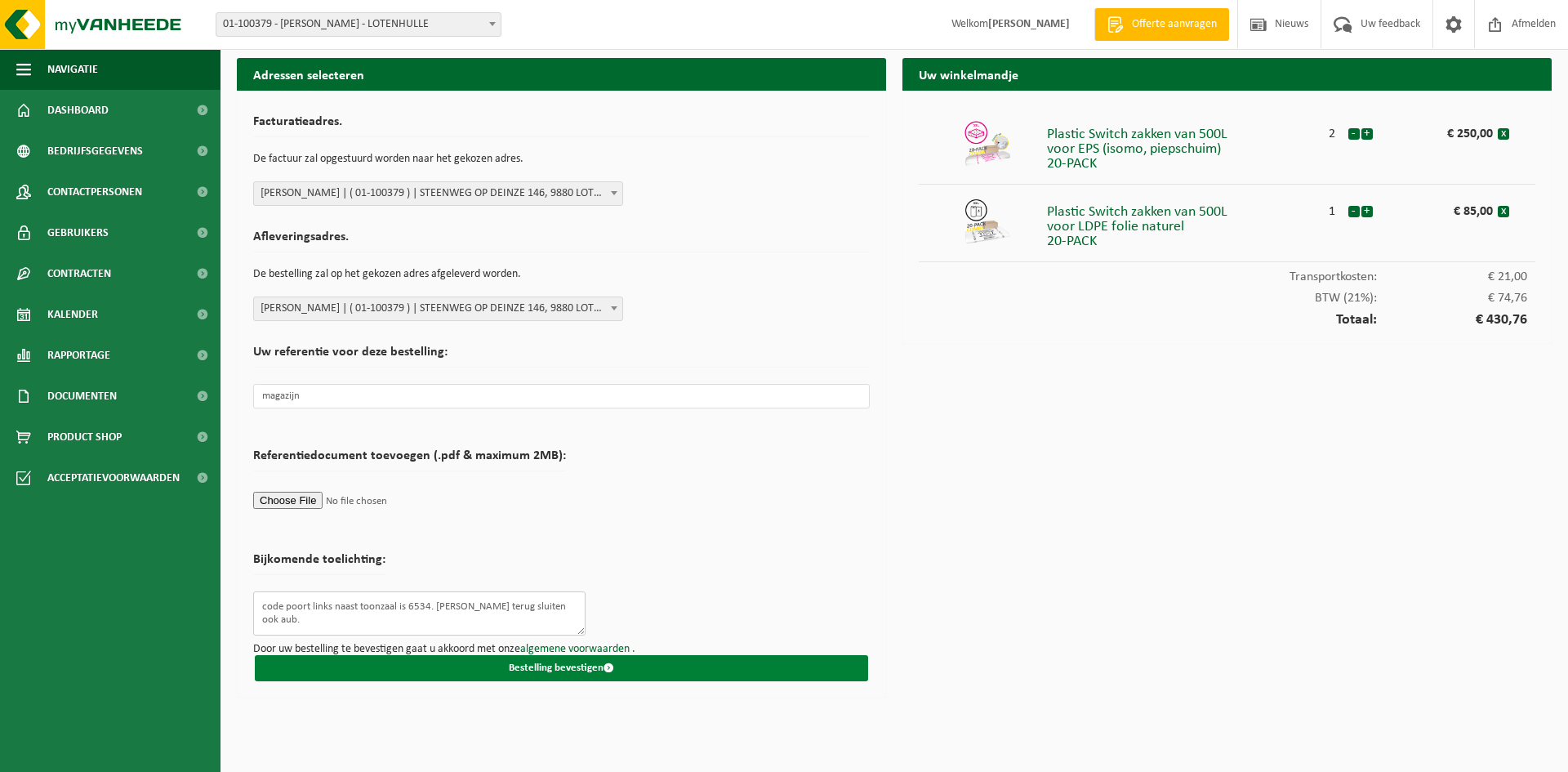
type textarea "code poort links naast toonzaal is 6534. Graag terug sluiten ook aub."
click at [558, 664] on button "Bestelling bevestigen" at bounding box center [561, 668] width 613 height 26
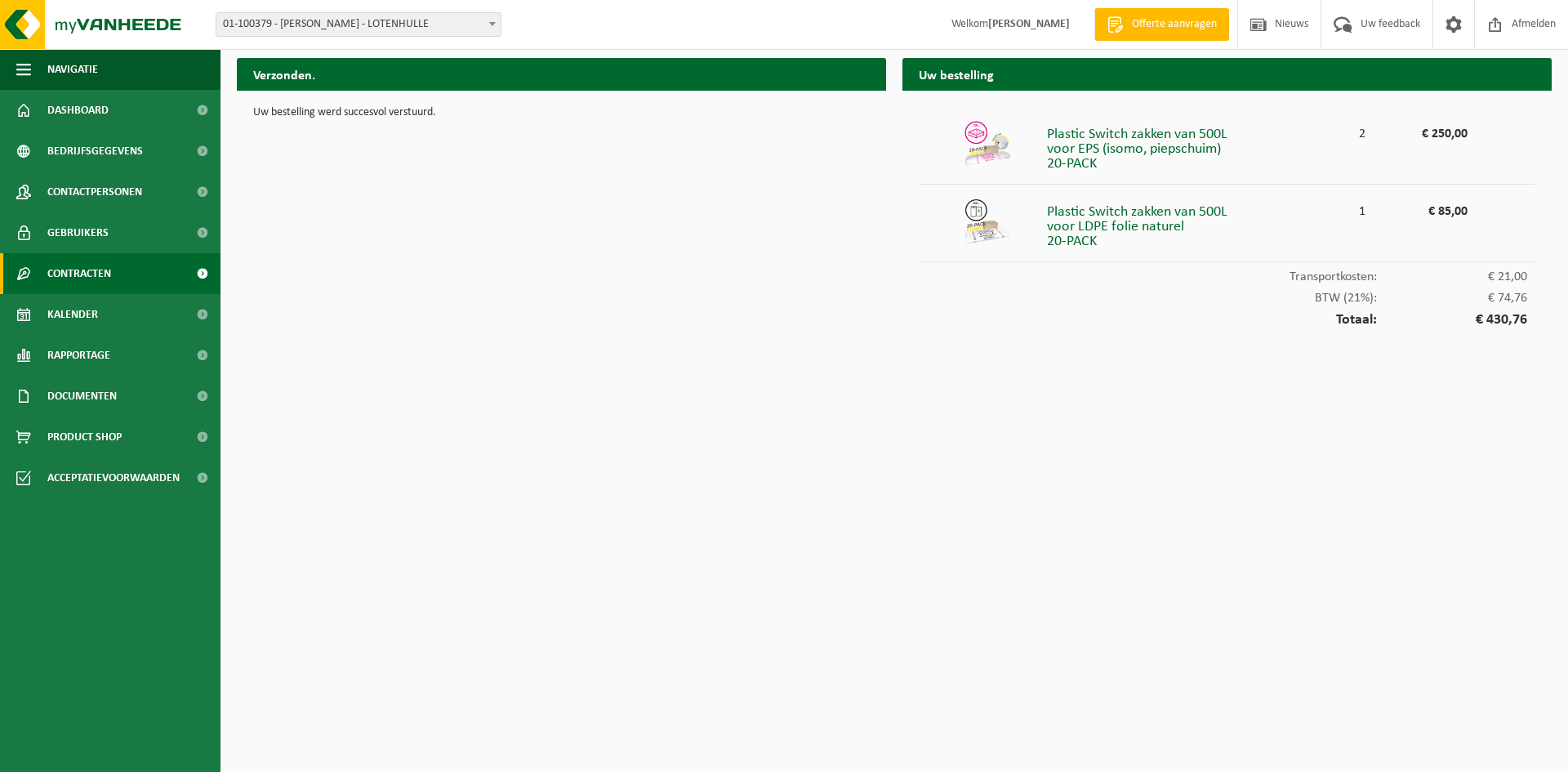
click at [88, 264] on span "Contracten" at bounding box center [79, 273] width 63 height 41
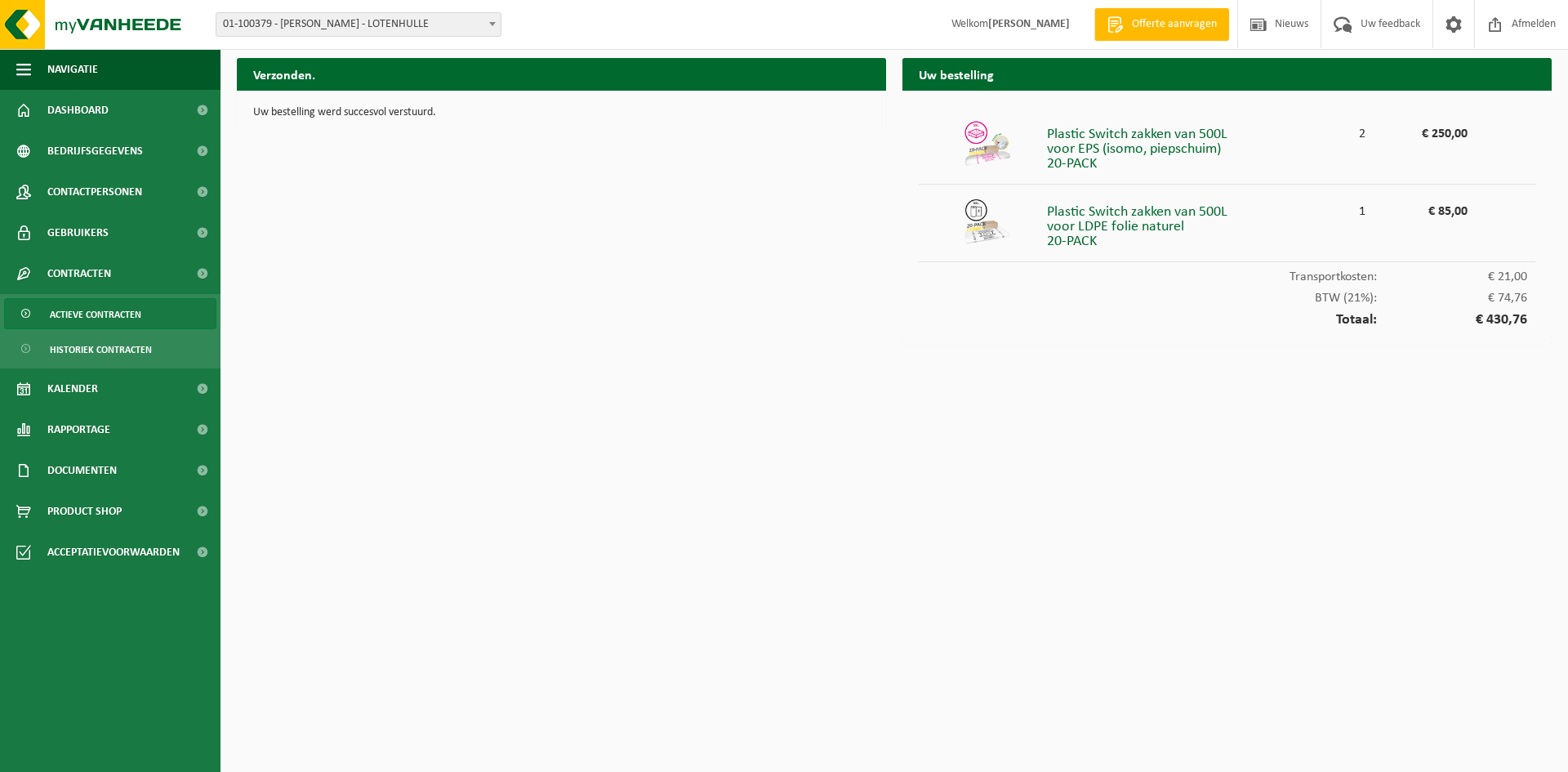
click at [91, 305] on span "Actieve contracten" at bounding box center [96, 314] width 91 height 31
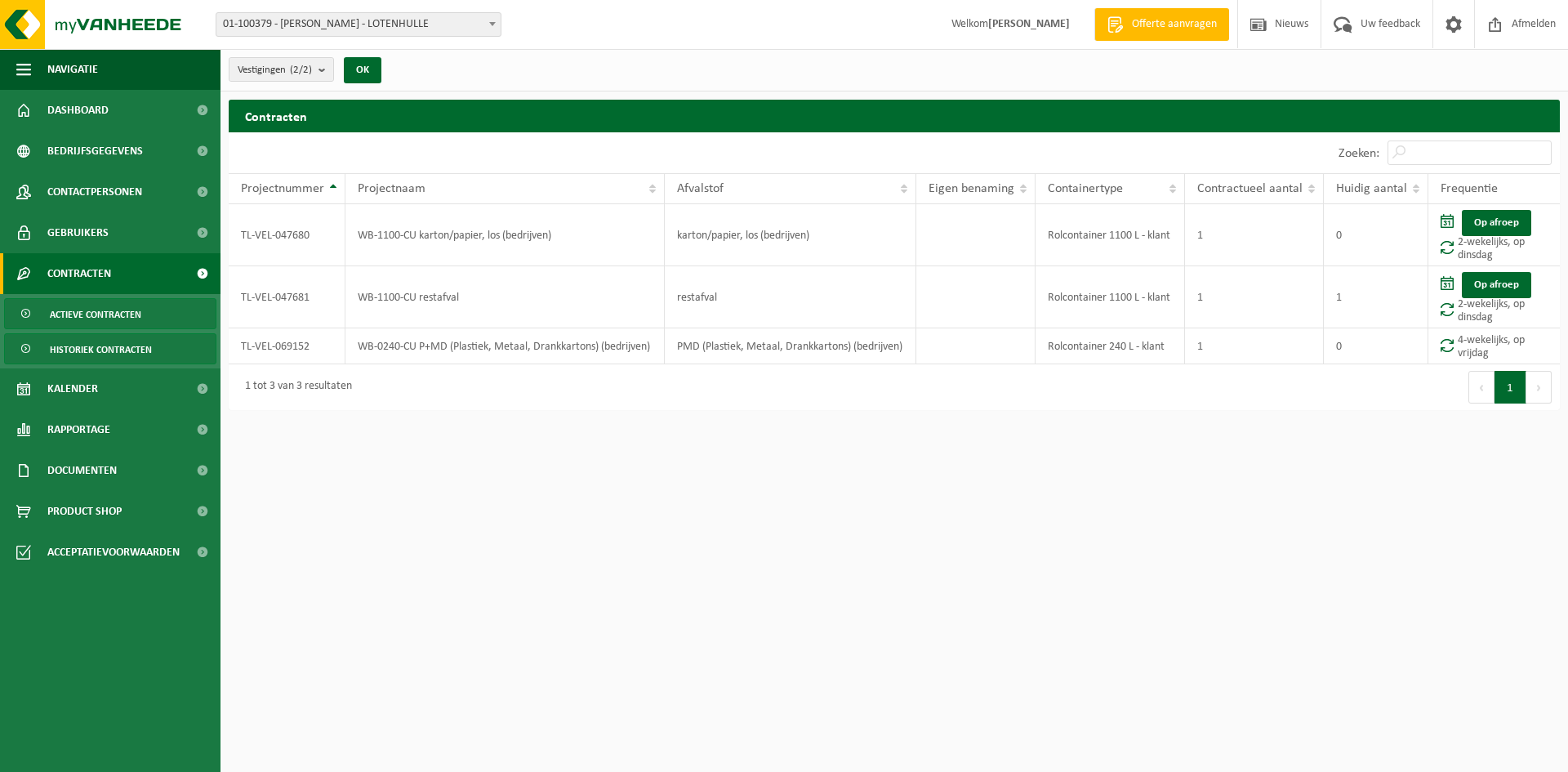
click at [91, 343] on span "Historiek contracten" at bounding box center [101, 350] width 102 height 31
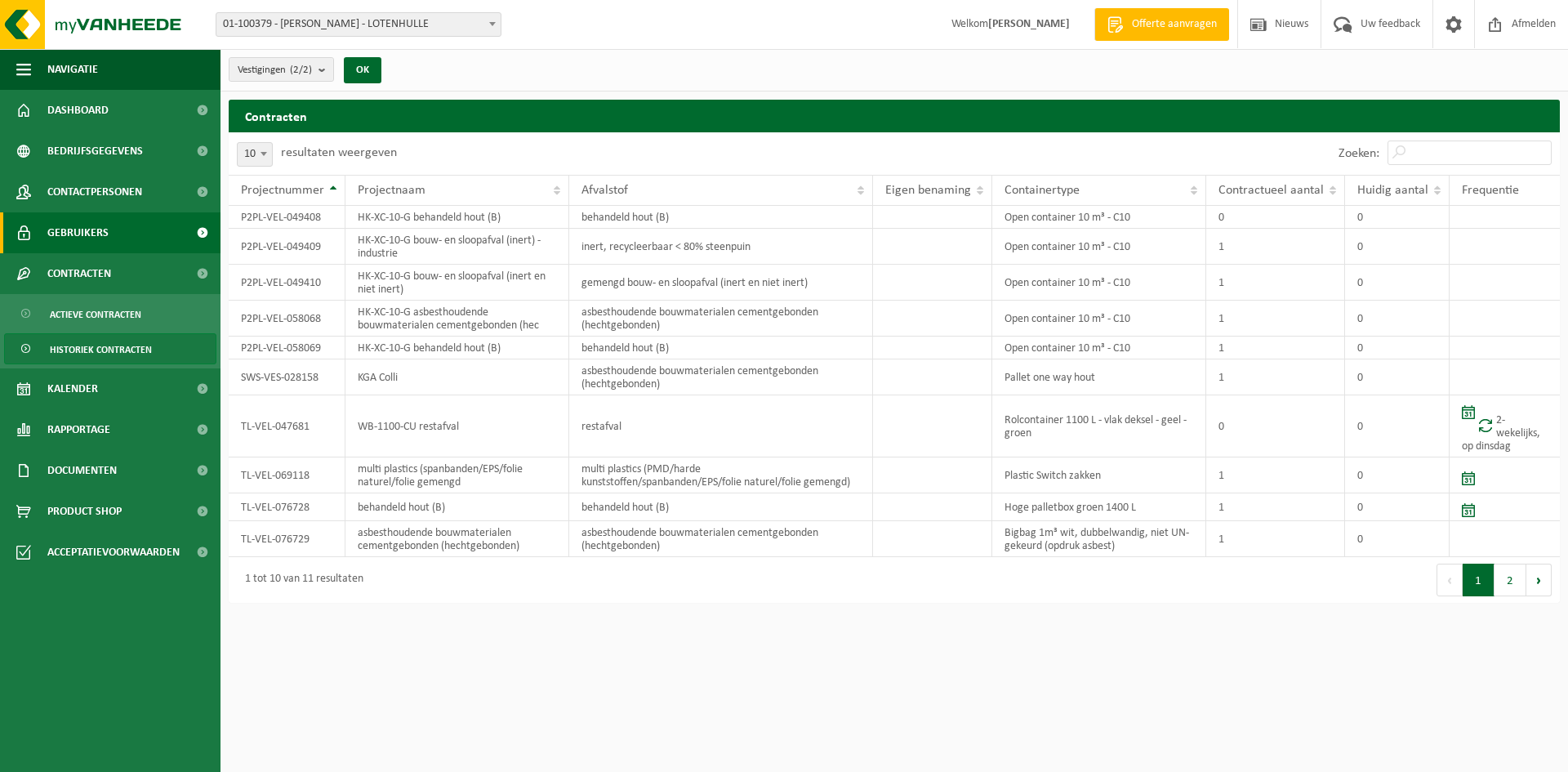
click at [95, 225] on span "Gebruikers" at bounding box center [78, 233] width 61 height 41
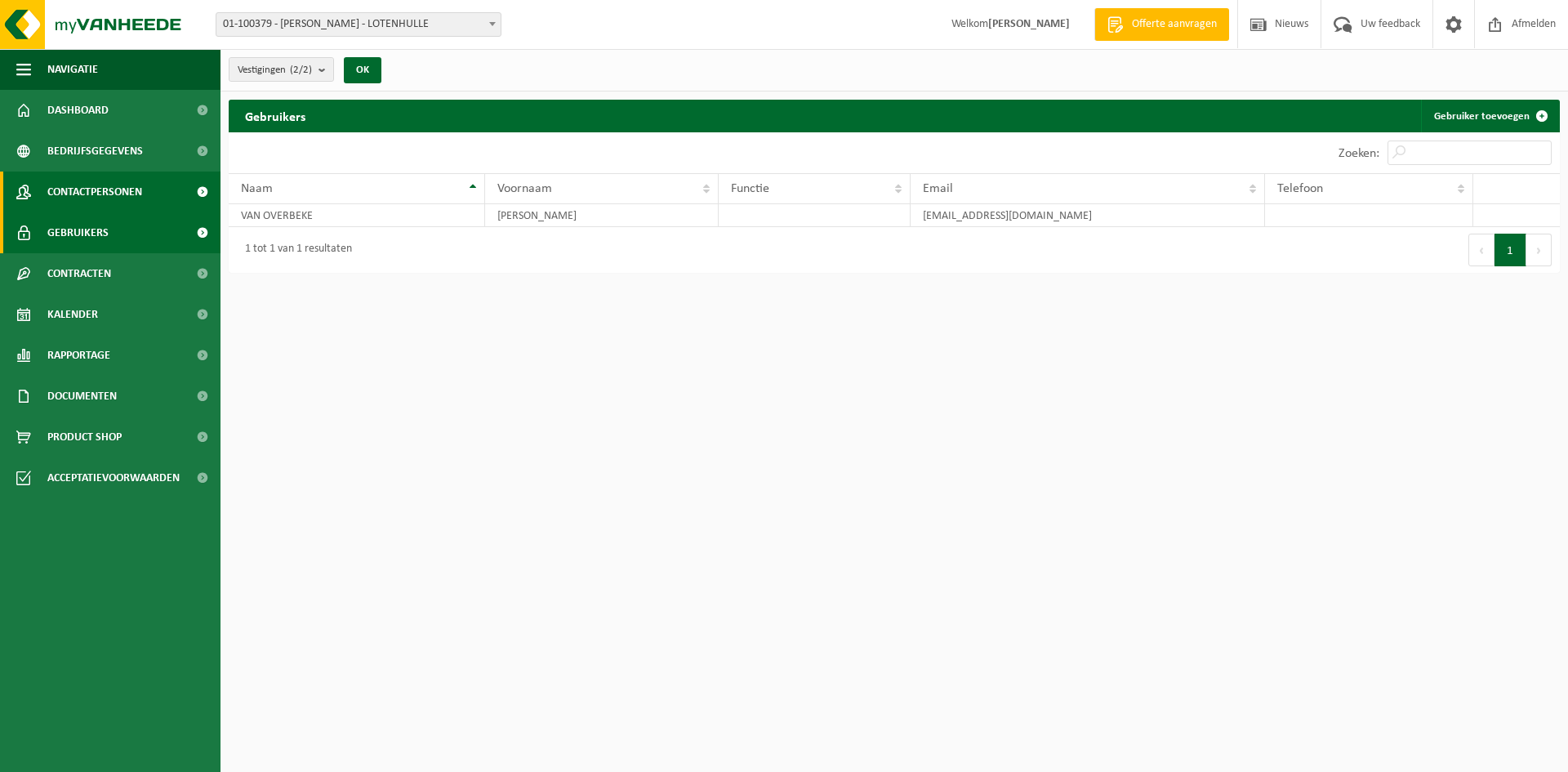
click at [97, 194] on span "Contactpersonen" at bounding box center [95, 192] width 95 height 41
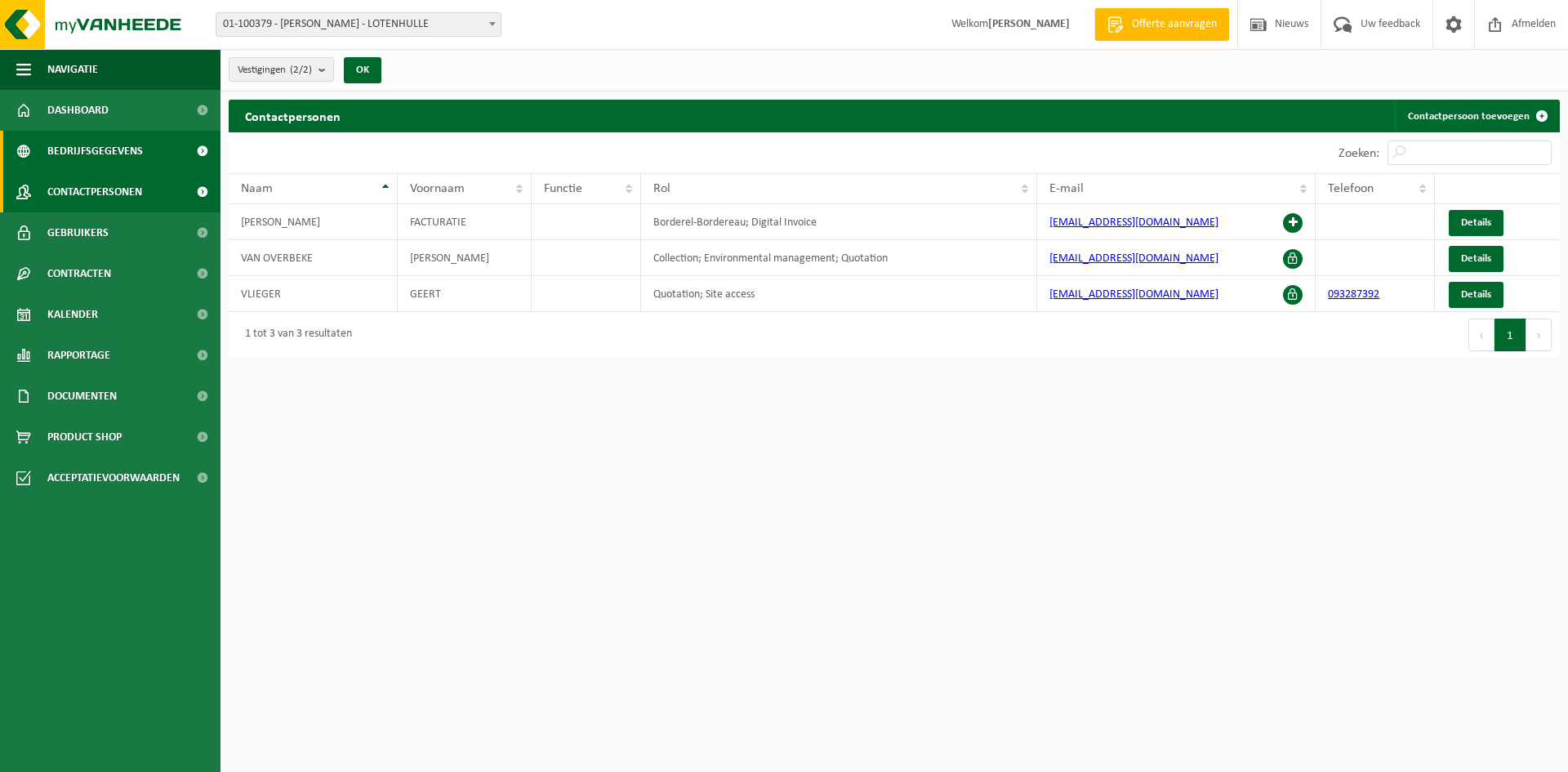
click at [104, 155] on span "Bedrijfsgegevens" at bounding box center [95, 151] width 96 height 41
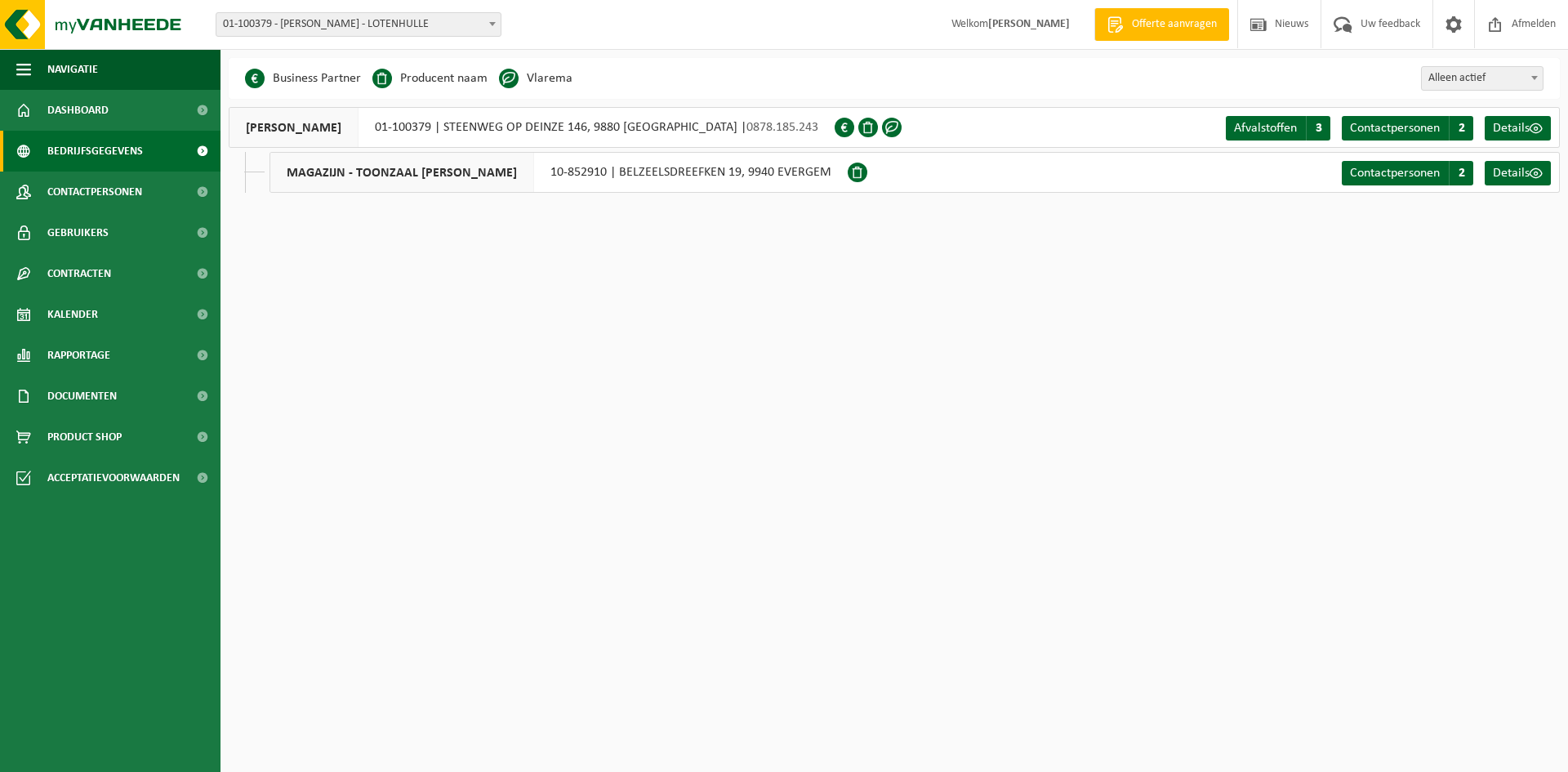
click at [856, 174] on span at bounding box center [857, 172] width 19 height 19
click at [105, 110] on span "Dashboard" at bounding box center [78, 110] width 61 height 41
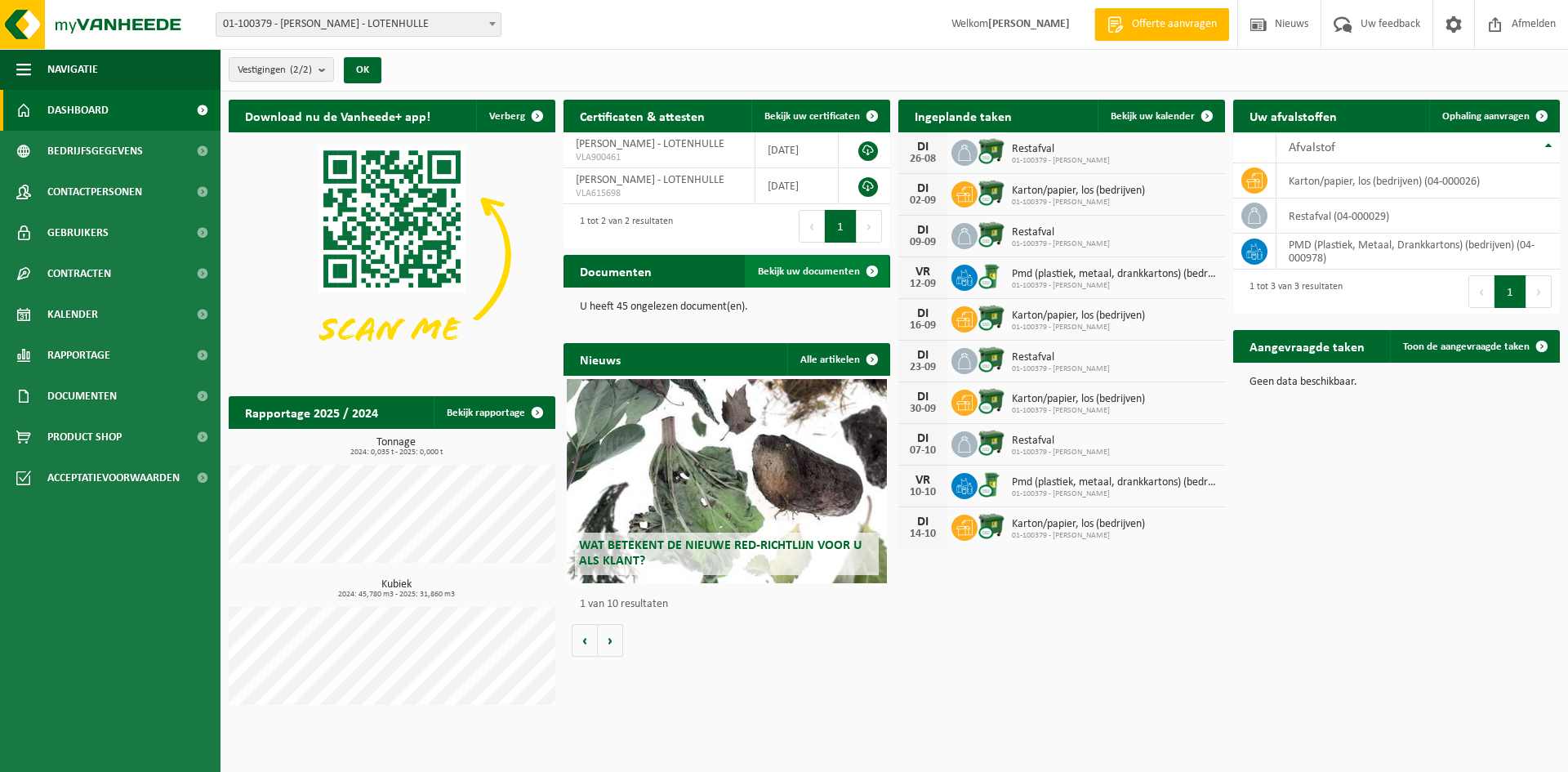
click at [814, 267] on span "Bekijk uw documenten" at bounding box center [809, 272] width 102 height 11
